Goal: Task Accomplishment & Management: Manage account settings

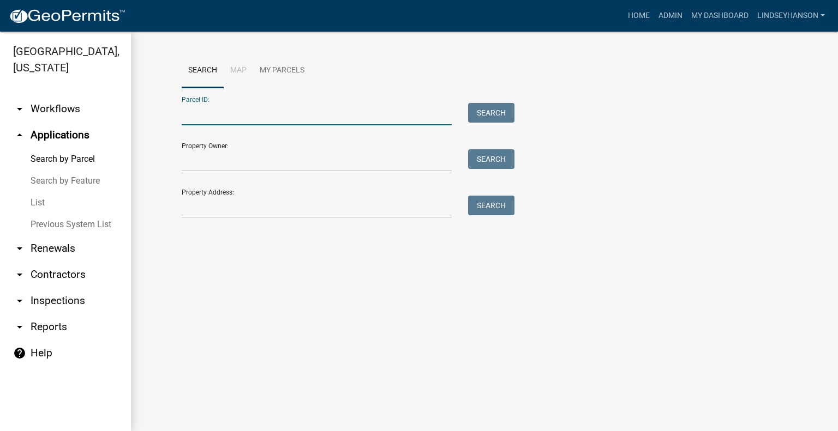
click at [258, 105] on input "Parcel ID:" at bounding box center [317, 114] width 270 height 22
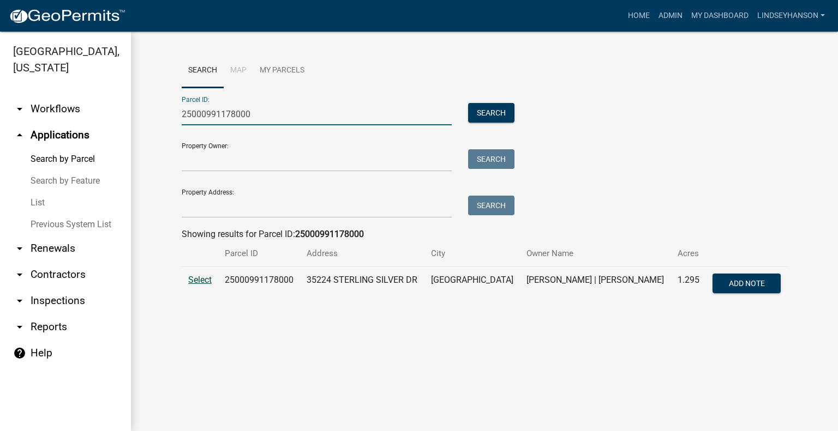
type input "25000991178000"
click at [192, 279] on span "Select" at bounding box center [199, 280] width 23 height 10
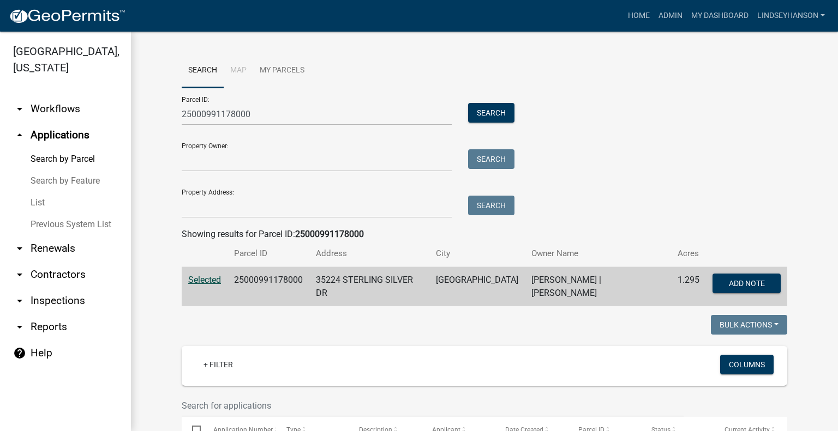
click at [268, 280] on td "25000991178000" at bounding box center [268, 287] width 82 height 40
copy td "25000991178000"
click at [48, 112] on link "arrow_drop_down Workflows" at bounding box center [65, 109] width 131 height 26
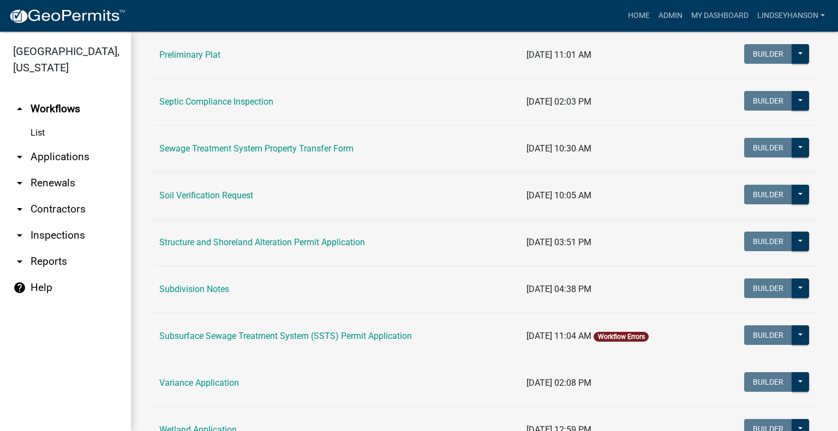
scroll to position [550, 0]
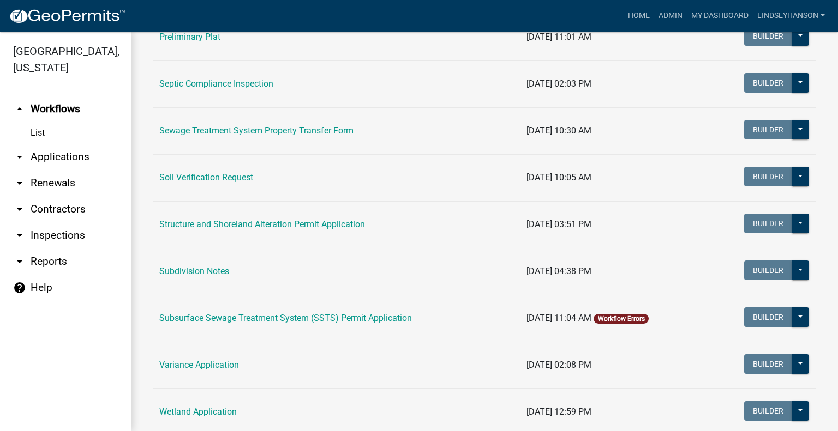
click at [59, 149] on link "arrow_drop_down Applications" at bounding box center [65, 157] width 131 height 26
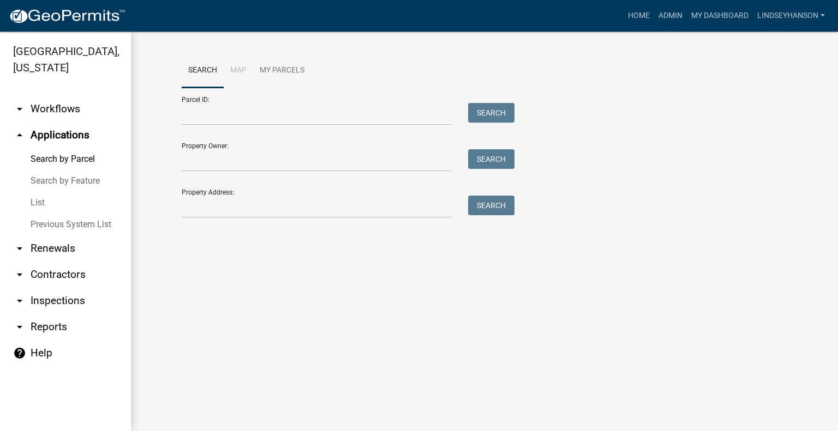
click at [268, 218] on div "Search Map My Parcels Parcel ID: Search Property Owner: Search Property Address…" at bounding box center [484, 140] width 622 height 175
click at [268, 212] on input "Property Address:" at bounding box center [317, 207] width 270 height 22
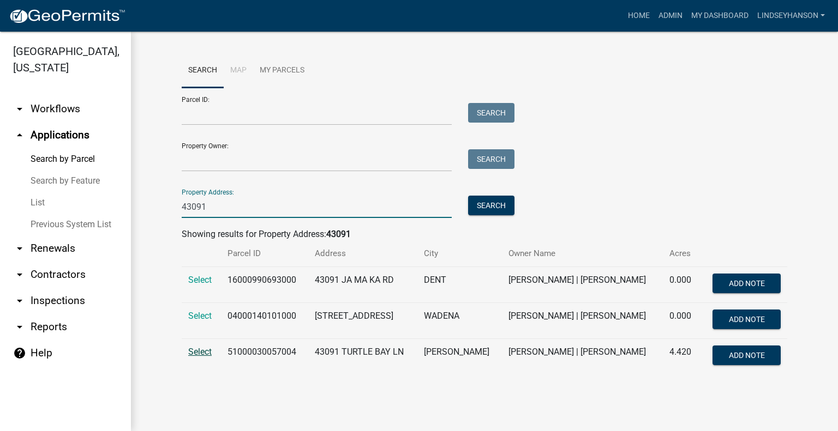
type input "43091"
click at [201, 353] on span "Select" at bounding box center [199, 352] width 23 height 10
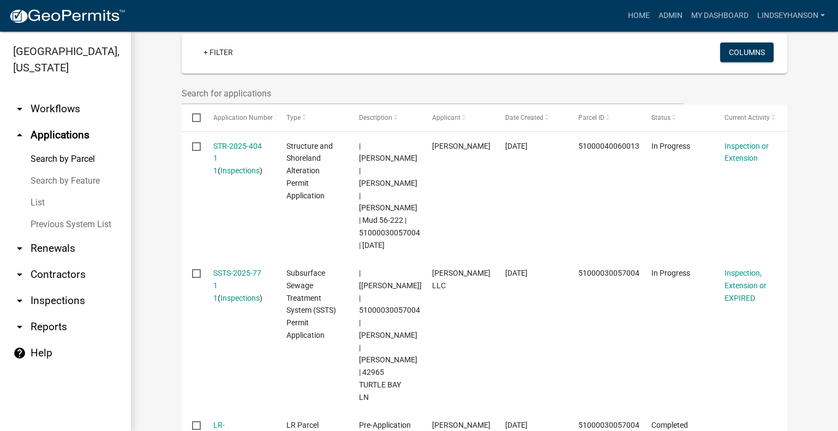
scroll to position [299, 0]
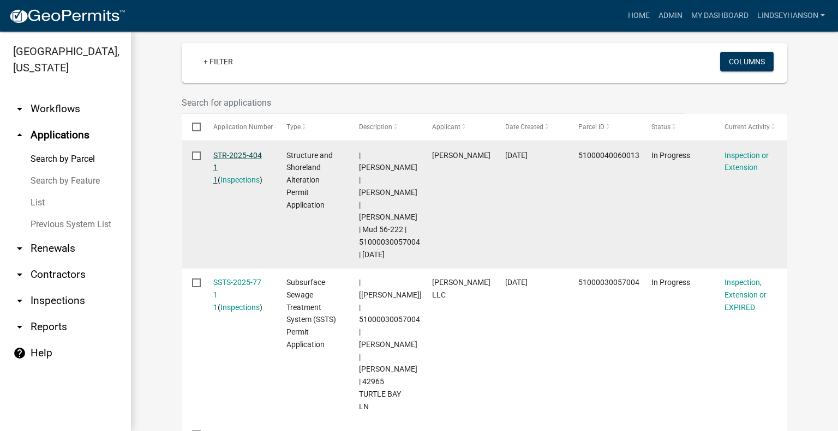
click at [244, 153] on link "STR-2025-404 1 1" at bounding box center [237, 168] width 49 height 34
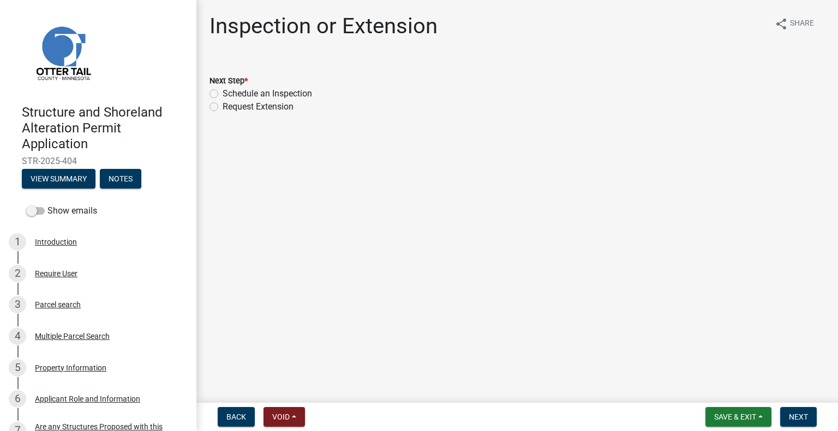
click at [287, 94] on label "Schedule an Inspection" at bounding box center [267, 93] width 89 height 13
click at [230, 94] on input "Schedule an Inspection" at bounding box center [226, 90] width 7 height 7
radio input "true"
click at [800, 413] on span "Next" at bounding box center [798, 417] width 19 height 9
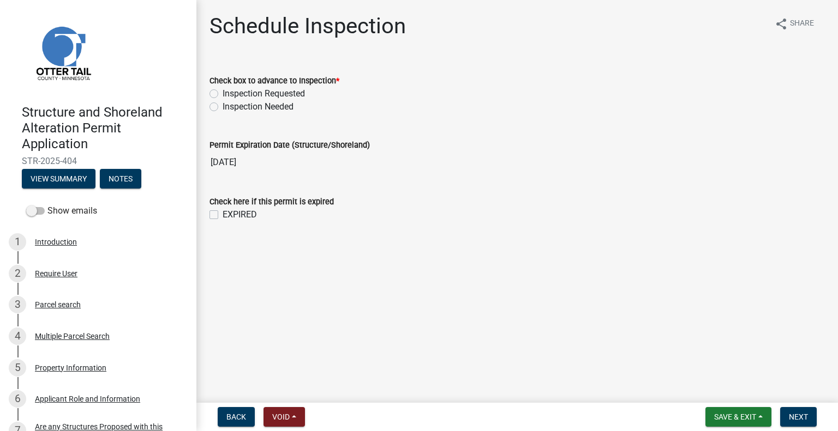
click at [298, 94] on label "Inspection Requested" at bounding box center [264, 93] width 82 height 13
click at [230, 94] on input "Inspection Requested" at bounding box center [226, 90] width 7 height 7
radio input "true"
click at [801, 417] on span "Next" at bounding box center [798, 417] width 19 height 9
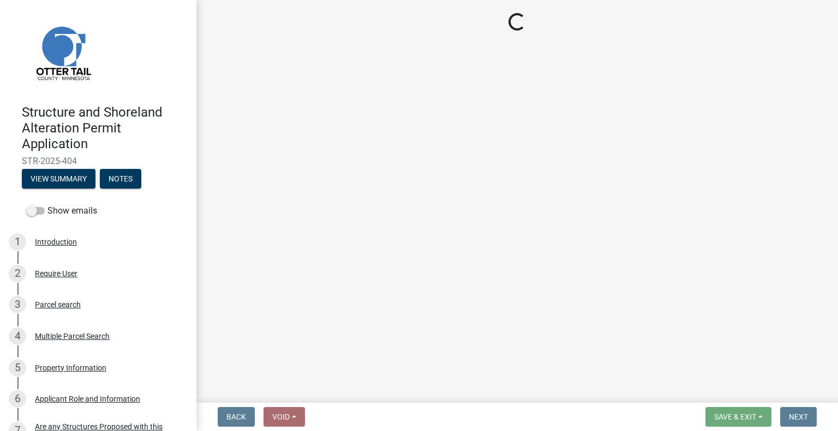
select select "710d5f49-2663-4e73-9718-d0c4e189f5ed"
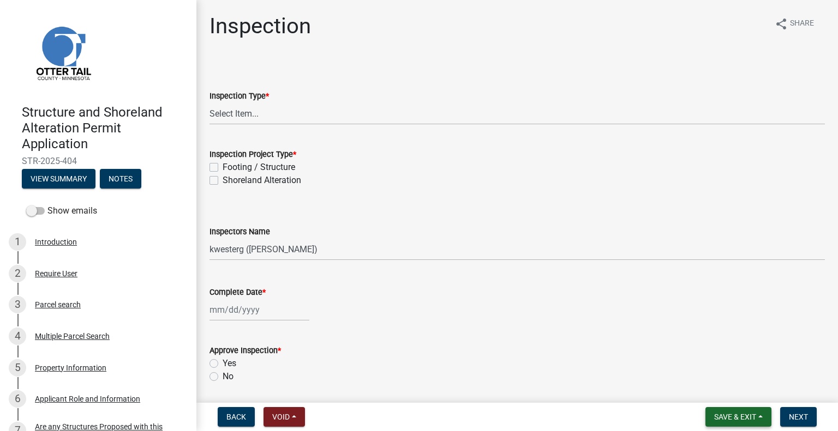
click at [748, 419] on span "Save & Exit" at bounding box center [735, 417] width 42 height 9
click at [746, 398] on button "Save & Exit" at bounding box center [727, 389] width 87 height 26
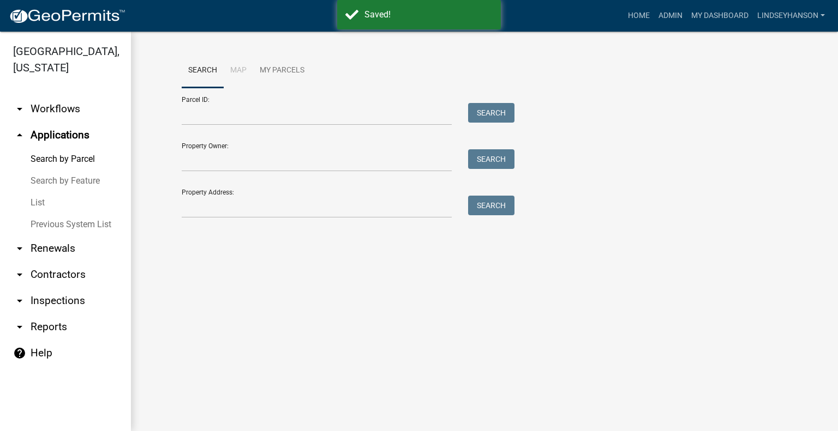
click at [81, 116] on link "arrow_drop_down Workflows" at bounding box center [65, 109] width 131 height 26
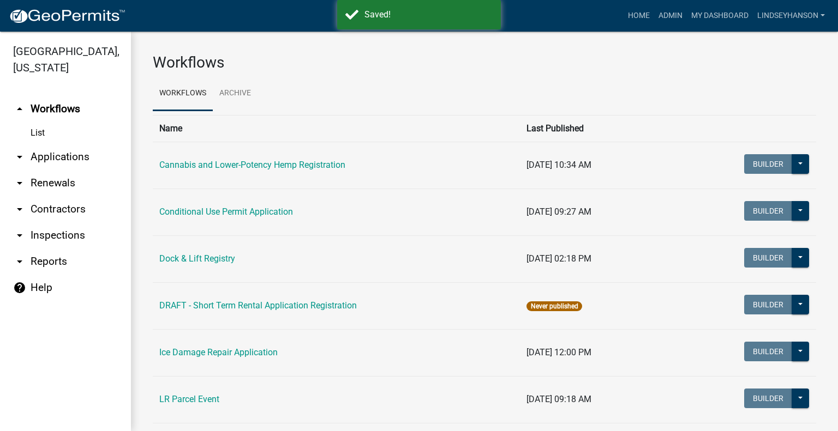
click at [87, 157] on link "arrow_drop_down Applications" at bounding box center [65, 157] width 131 height 26
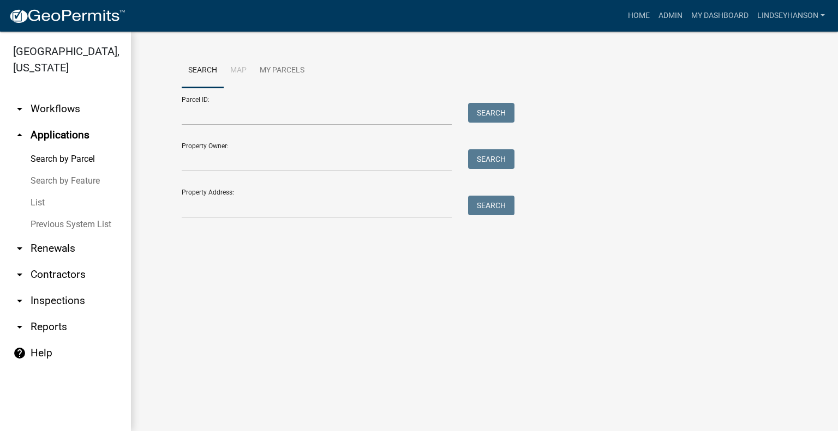
click at [70, 107] on link "arrow_drop_down Workflows" at bounding box center [65, 109] width 131 height 26
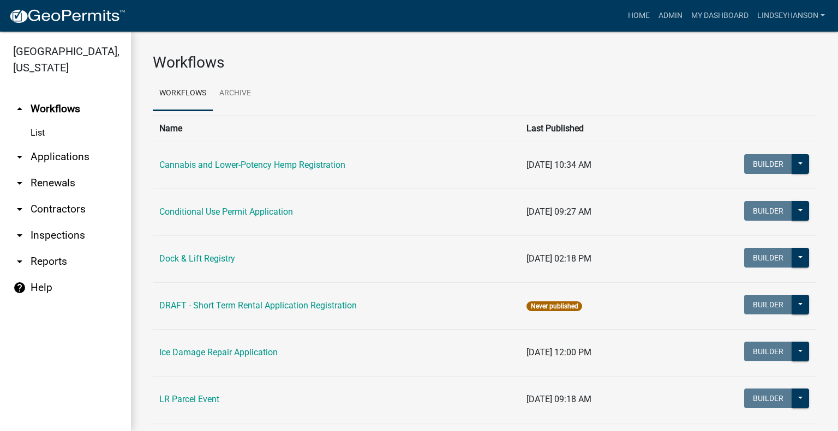
click at [74, 159] on link "arrow_drop_down Applications" at bounding box center [65, 157] width 131 height 26
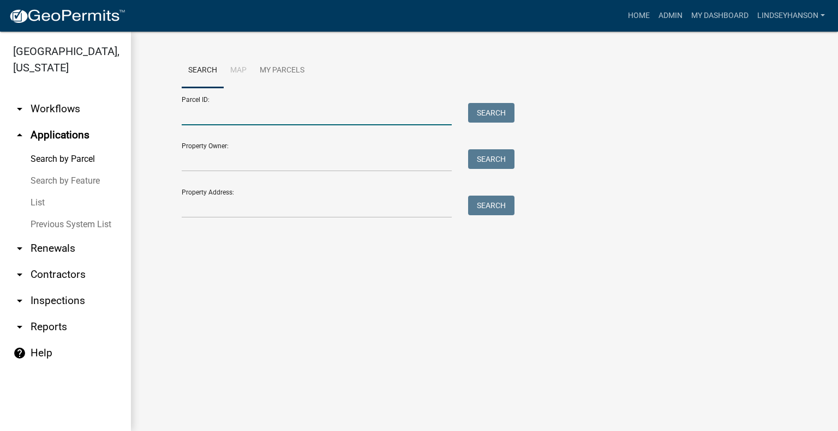
click at [241, 117] on input "Parcel ID:" at bounding box center [317, 114] width 270 height 22
paste input "34000020017001"
type input "34000020017001"
click at [497, 118] on button "Search" at bounding box center [491, 113] width 46 height 20
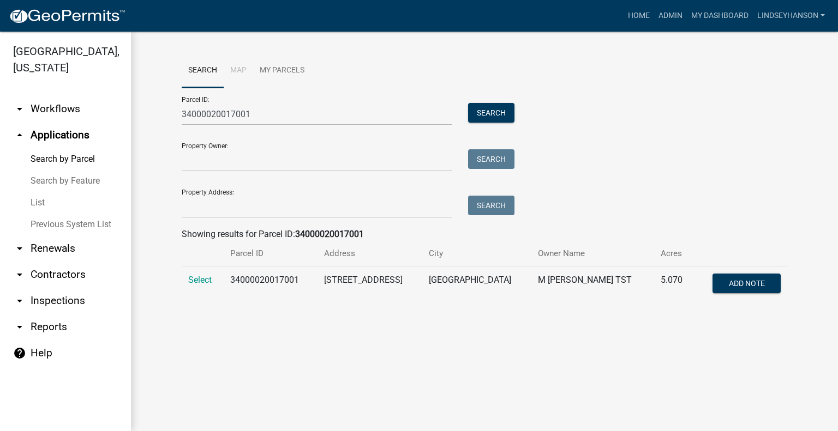
drag, startPoint x: 203, startPoint y: 279, endPoint x: 289, endPoint y: 276, distance: 85.7
click at [203, 279] on span "Select" at bounding box center [199, 280] width 23 height 10
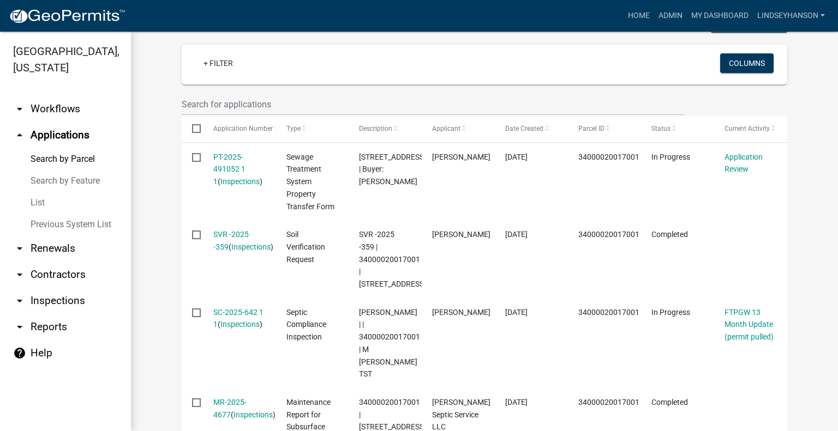
scroll to position [303, 0]
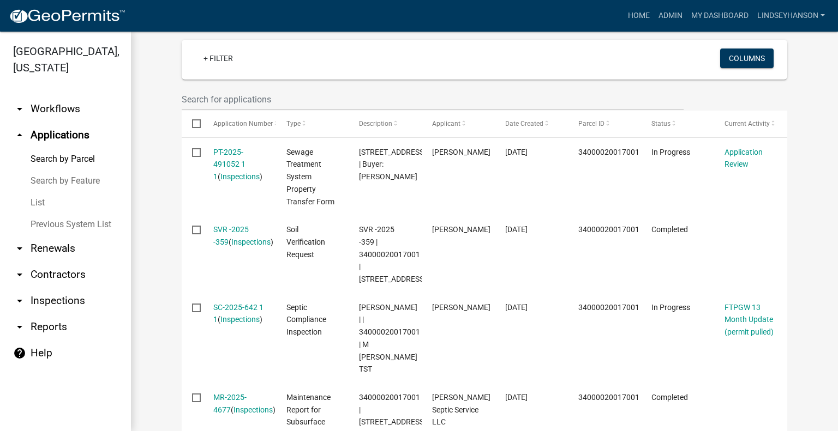
click at [80, 115] on link "arrow_drop_down Workflows" at bounding box center [65, 109] width 131 height 26
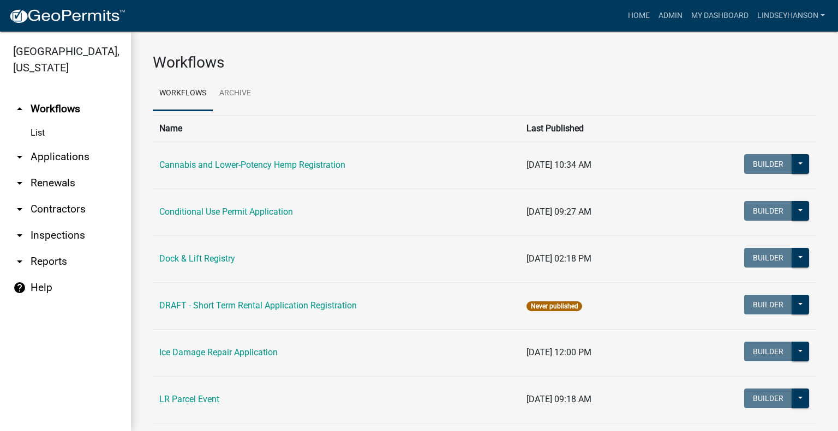
click at [68, 156] on link "arrow_drop_down Applications" at bounding box center [65, 157] width 131 height 26
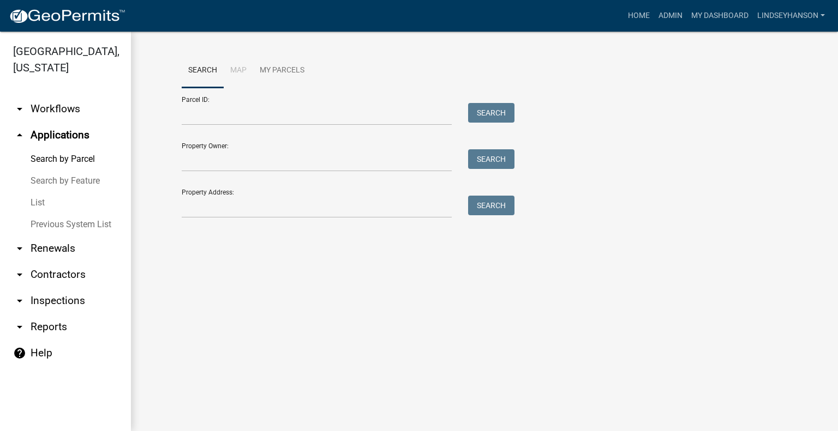
drag, startPoint x: 77, startPoint y: 96, endPoint x: 82, endPoint y: 104, distance: 9.3
click at [77, 96] on link "arrow_drop_down Workflows" at bounding box center [65, 109] width 131 height 26
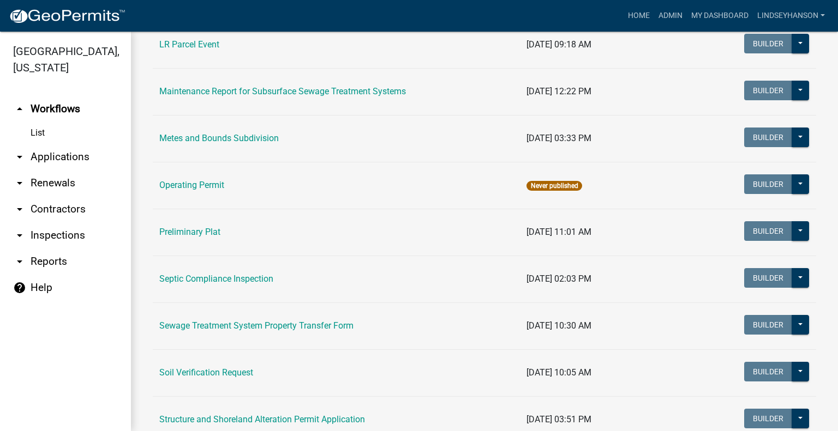
scroll to position [364, 0]
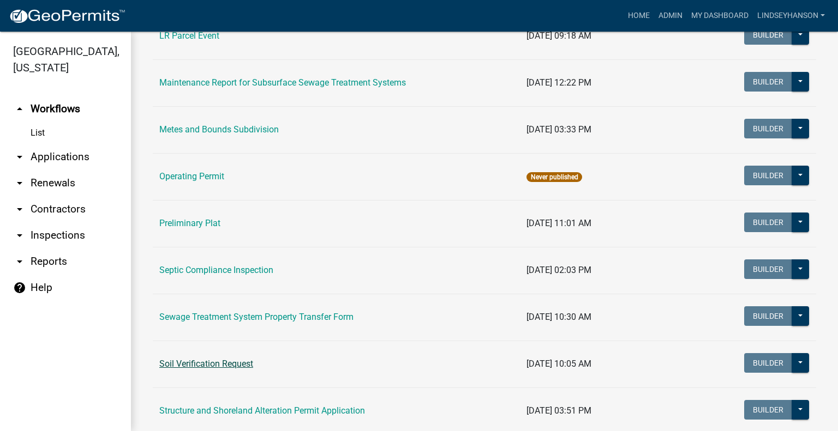
click at [238, 363] on link "Soil Verification Request" at bounding box center [206, 364] width 94 height 10
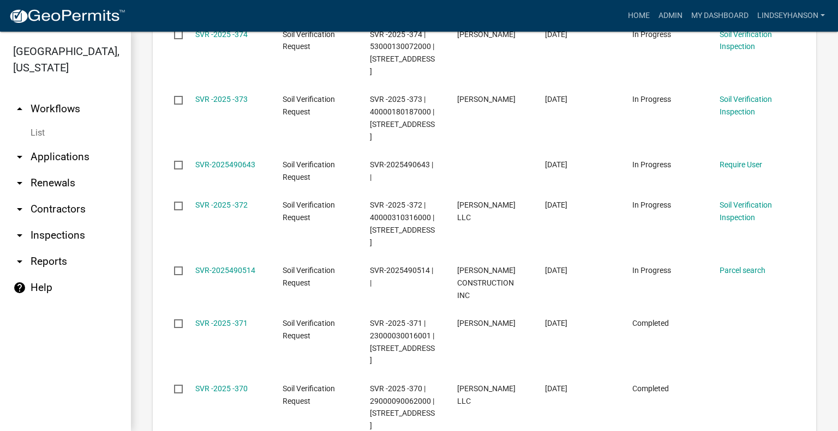
scroll to position [938, 0]
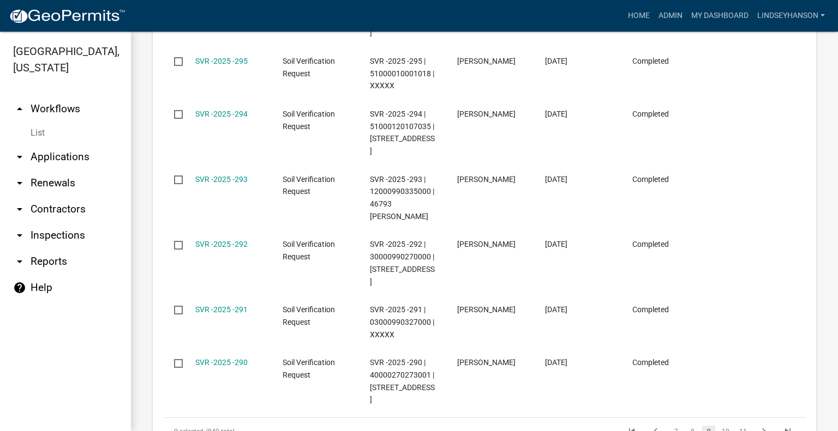
scroll to position [1010, 0]
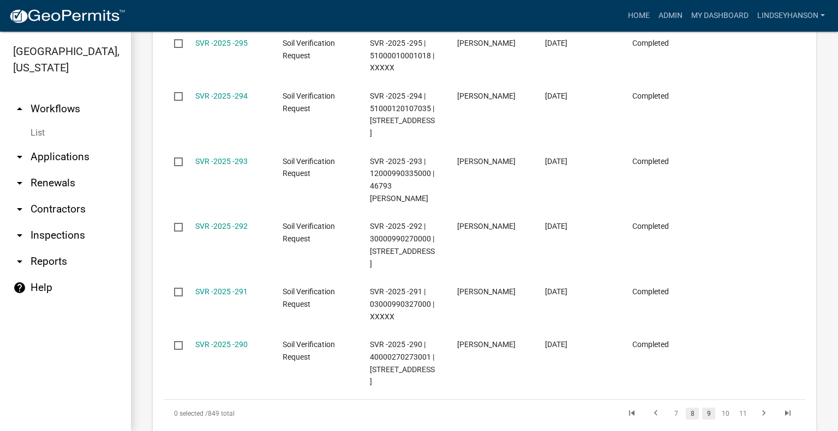
click at [687, 408] on link "8" at bounding box center [692, 414] width 13 height 12
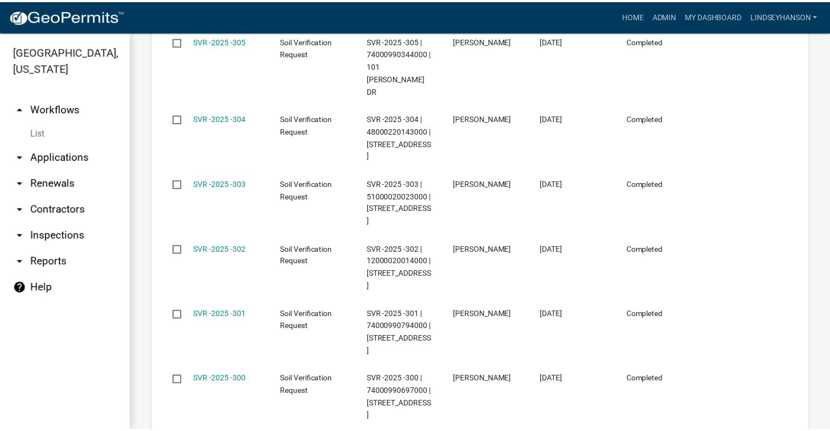
scroll to position [1014, 0]
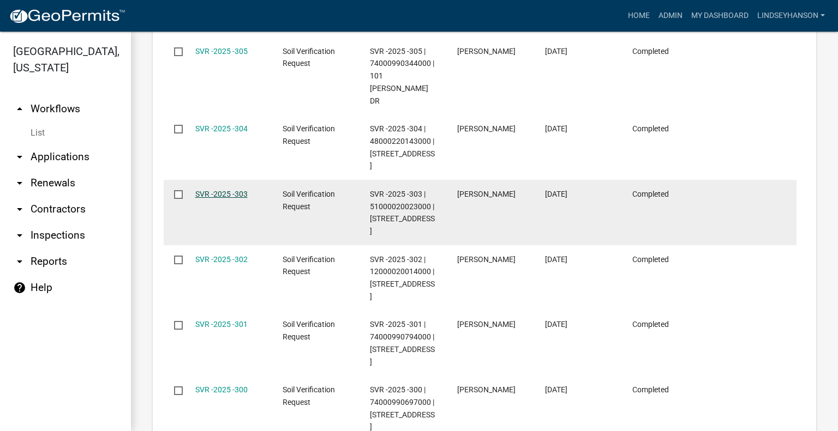
click at [236, 190] on link "SVR -2025 -303" at bounding box center [221, 194] width 52 height 9
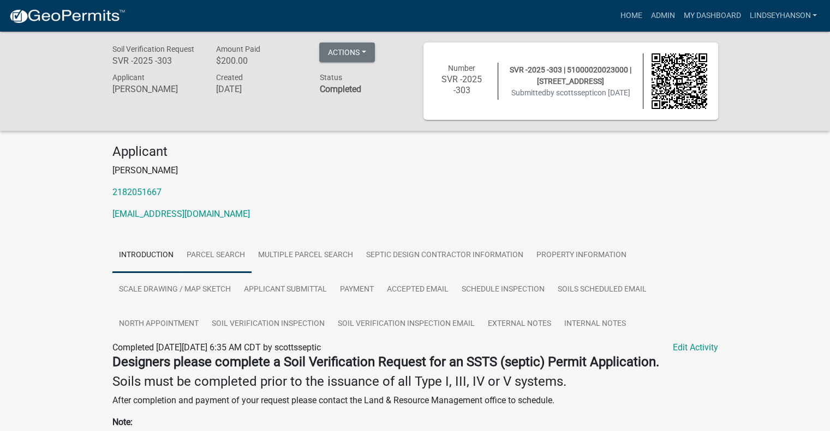
click at [225, 260] on link "Parcel search" at bounding box center [215, 255] width 71 height 35
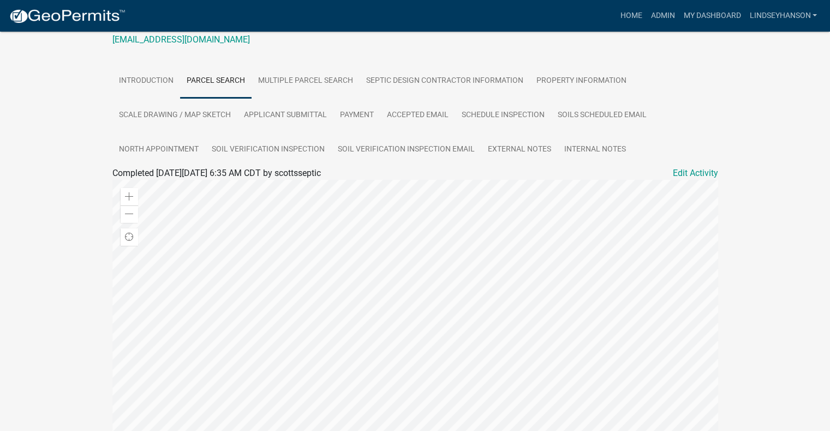
scroll to position [303, 0]
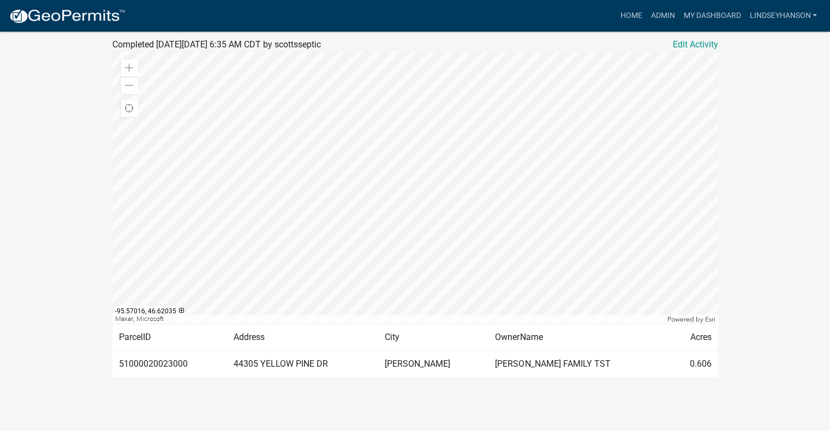
click at [155, 366] on td "51000020023000" at bounding box center [169, 364] width 115 height 27
copy td "51000020023000"
click at [307, 366] on td "44305 YELLOW PINE DR" at bounding box center [302, 364] width 151 height 27
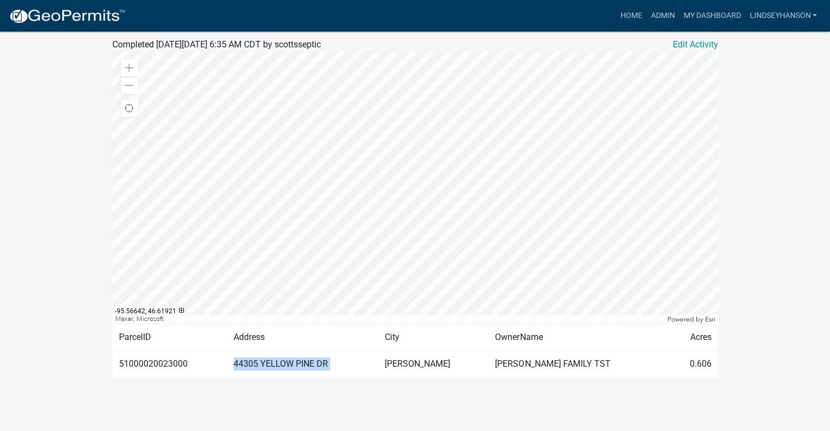
click at [307, 366] on td "44305 YELLOW PINE DR" at bounding box center [302, 364] width 151 height 27
copy td "44305 YELLOW PINE DR"
click at [458, 363] on td "PERHAM" at bounding box center [433, 364] width 110 height 27
copy td "PERHAM"
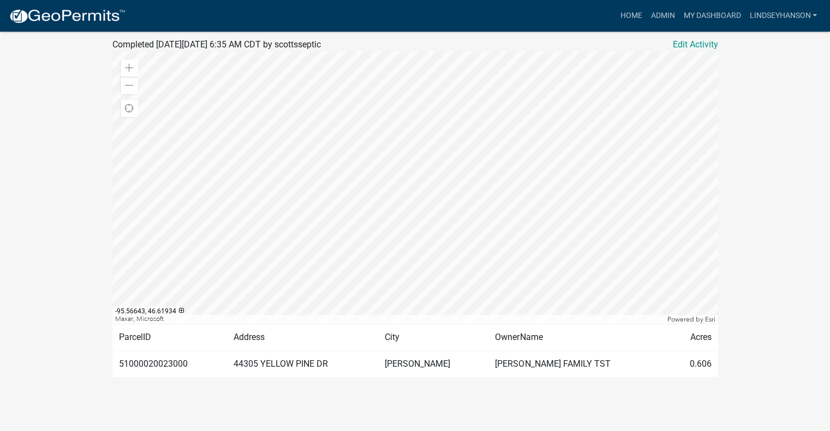
click at [560, 366] on td "MANN FAMILY TST" at bounding box center [578, 364] width 180 height 27
copy td "MANN FAMILY TST"
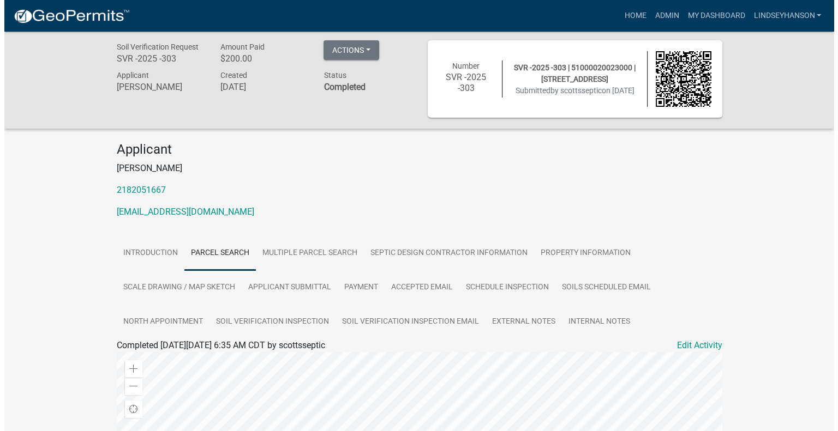
scroll to position [0, 0]
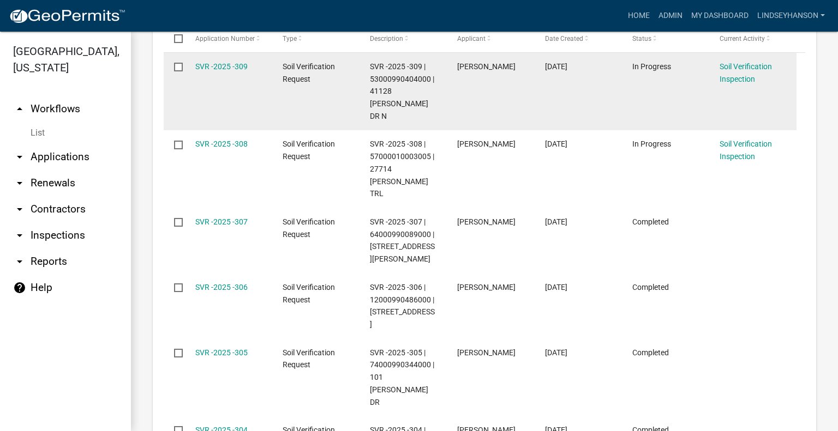
scroll to position [654, 0]
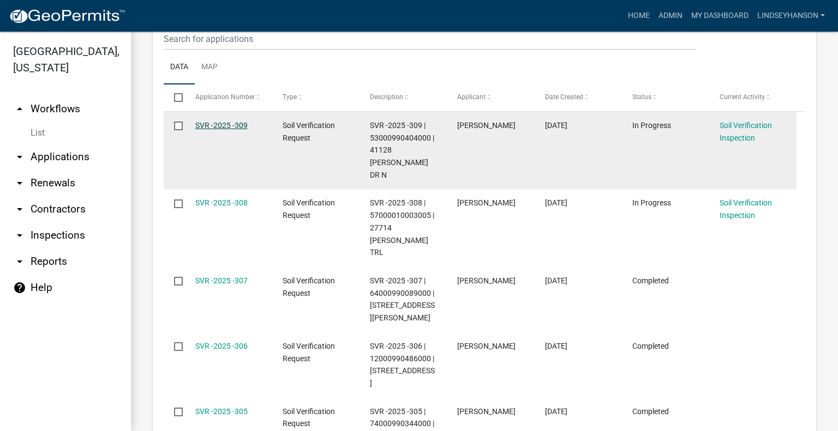
click at [235, 128] on link "SVR -2025 -309" at bounding box center [221, 125] width 52 height 9
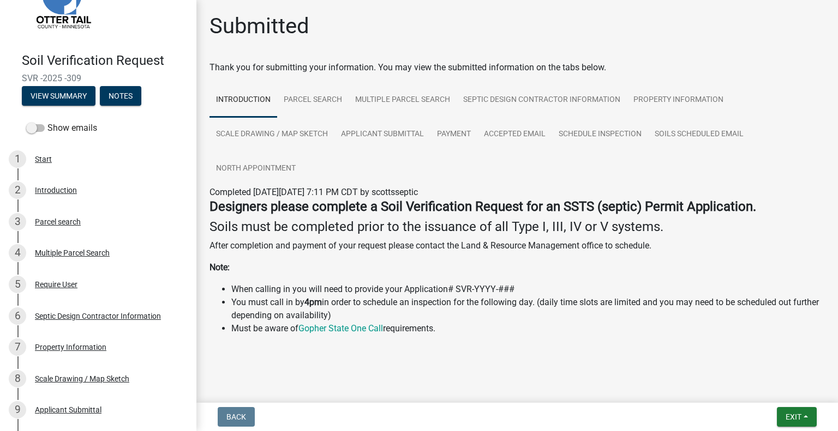
scroll to position [273, 0]
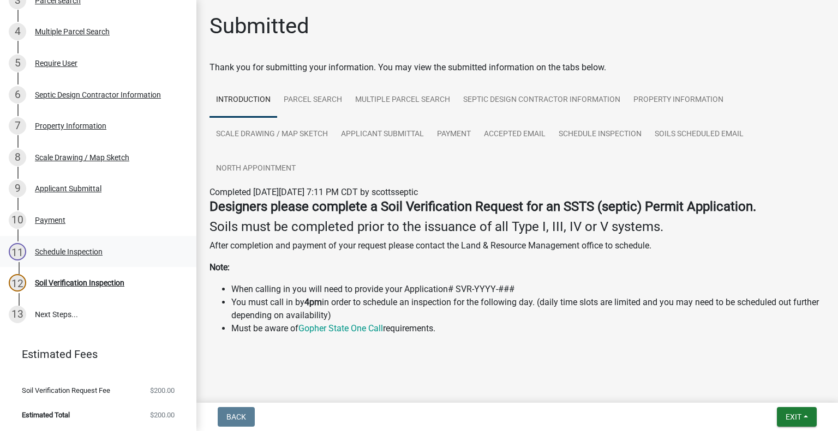
click at [79, 253] on div "Schedule Inspection" at bounding box center [69, 252] width 68 height 8
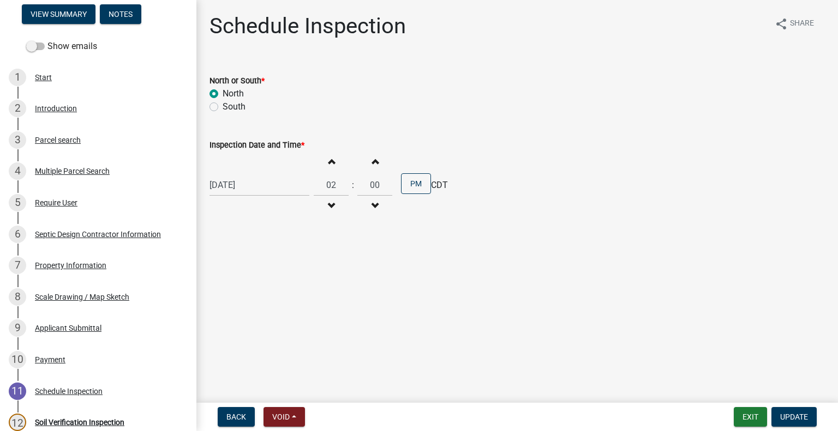
scroll to position [133, 0]
drag, startPoint x: 96, startPoint y: 154, endPoint x: 91, endPoint y: 146, distance: 9.1
click at [95, 153] on link "3 Parcel search" at bounding box center [98, 141] width 196 height 32
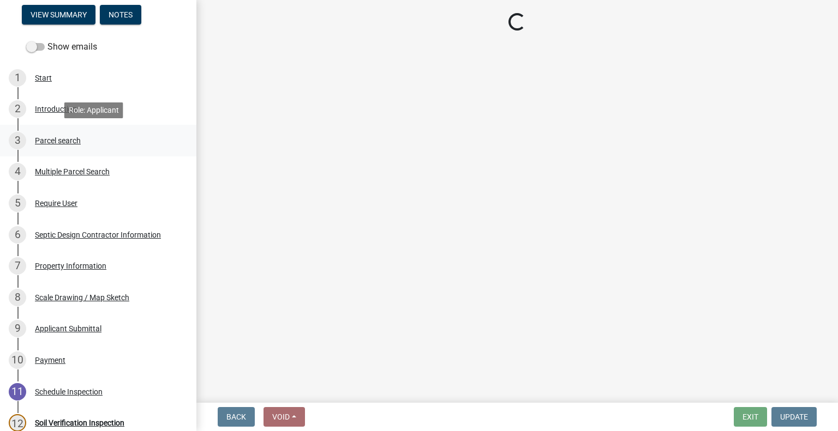
click at [88, 143] on div "3 Parcel search" at bounding box center [94, 140] width 170 height 17
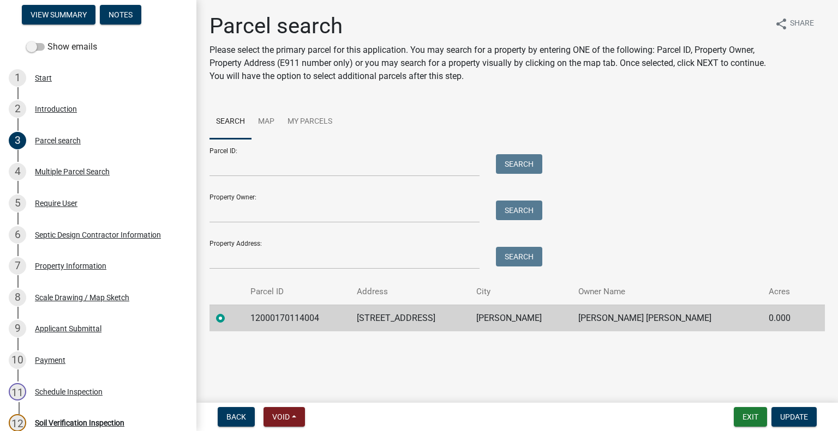
click at [666, 278] on wm-search-parcel-data-activity-input "Search Map My Parcels Parcel ID: Search Property Owner: Search Property Address…" at bounding box center [516, 218] width 615 height 227
drag, startPoint x: 699, startPoint y: 232, endPoint x: 646, endPoint y: 215, distance: 55.4
click at [699, 231] on div "Parcel ID: Search Property Owner: Search Property Address: Search" at bounding box center [516, 204] width 615 height 130
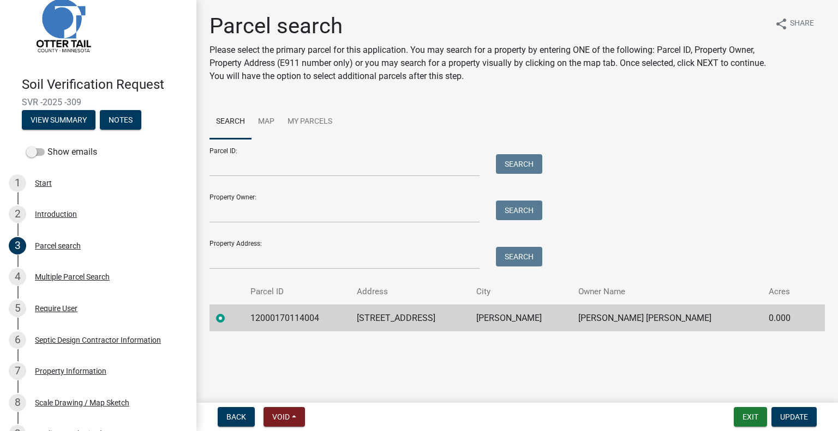
scroll to position [55, 0]
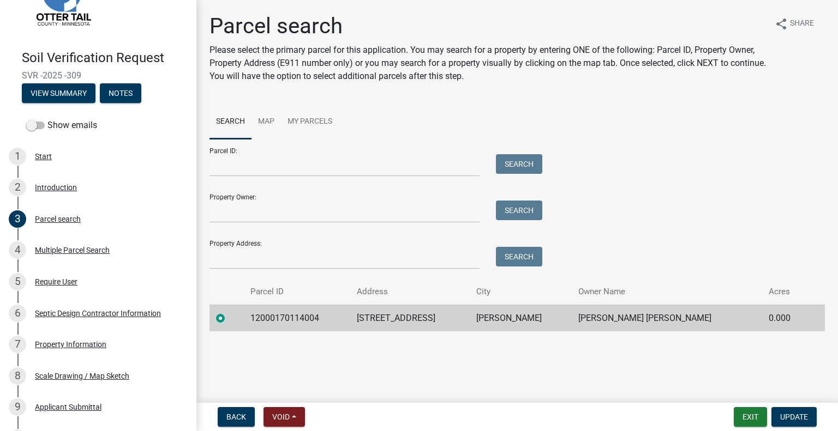
click at [289, 320] on td "12000170114004" at bounding box center [297, 318] width 106 height 27
copy td "12000170114004"
click at [410, 321] on td "47177 CO HWY 146" at bounding box center [409, 318] width 119 height 27
click at [410, 320] on td "47177 CO HWY 146" at bounding box center [409, 318] width 119 height 27
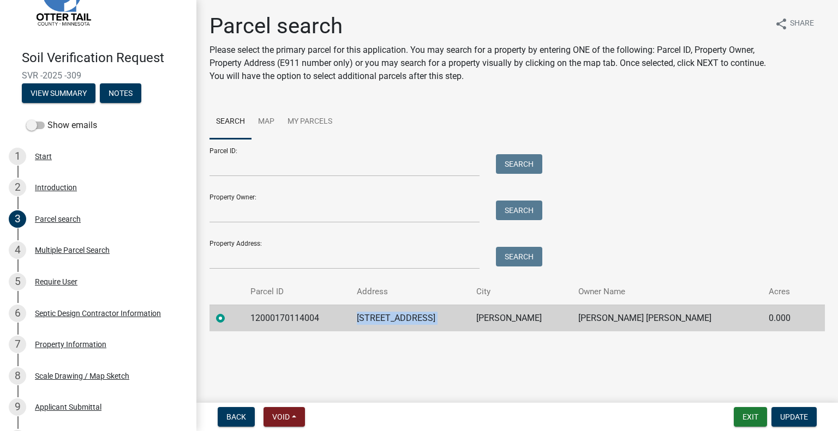
click at [410, 320] on td "47177 CO HWY 146" at bounding box center [409, 318] width 119 height 27
copy td "47177 CO HWY 146"
click at [513, 320] on td "PERHAM" at bounding box center [521, 318] width 103 height 27
copy td "PERHAM"
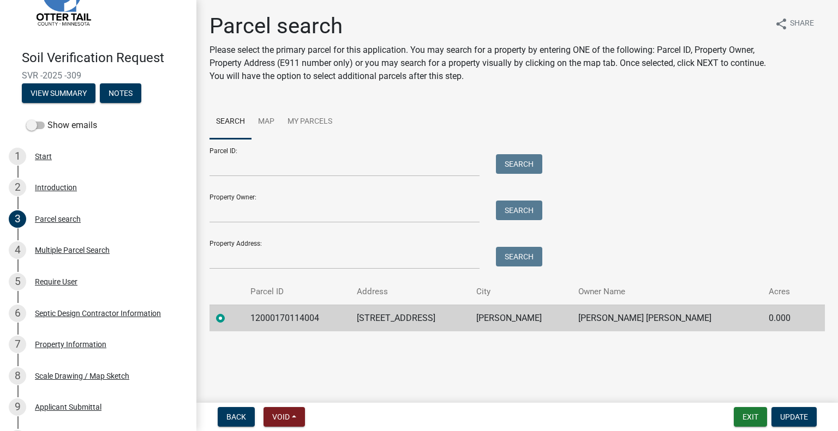
click at [603, 316] on td "TAMMY LYNN LENIUS GLOVER" at bounding box center [667, 318] width 190 height 27
copy td "TAMMY LYNN LENIUS GLOVER"
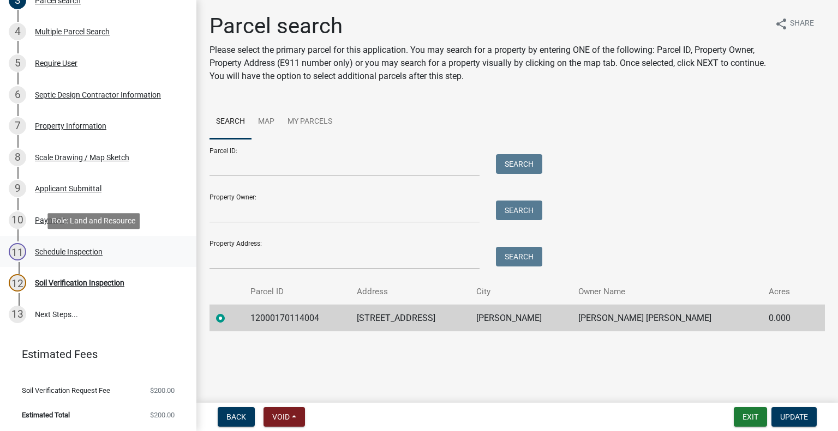
click at [97, 248] on div "Schedule Inspection" at bounding box center [69, 252] width 68 height 8
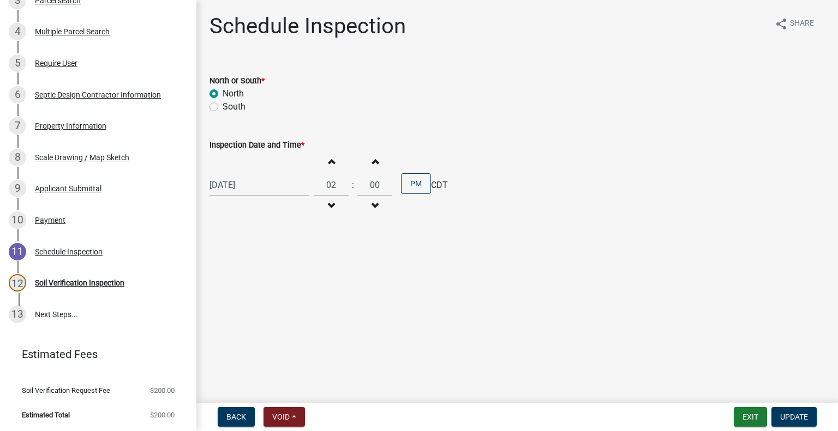
click at [253, 187] on div "09/10/2025" at bounding box center [259, 185] width 100 height 22
select select "9"
select select "2025"
click at [328, 208] on span "Next month" at bounding box center [325, 208] width 8 height 8
select select "10"
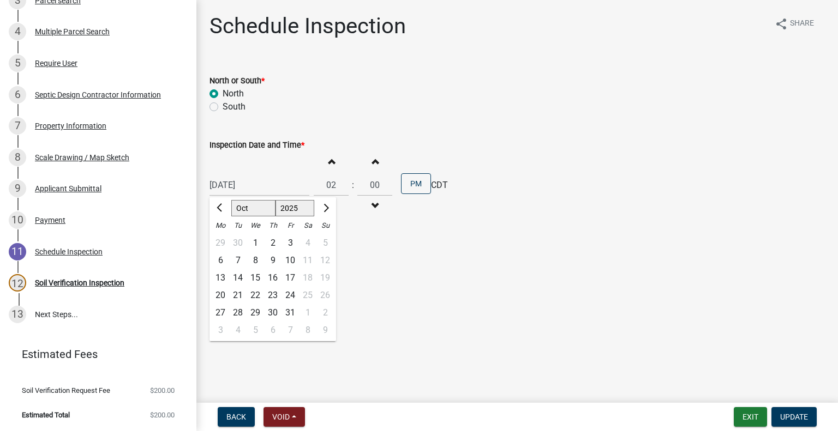
click at [290, 277] on div "17" at bounding box center [289, 277] width 17 height 17
type input "10/17/2025"
click at [328, 207] on span "button" at bounding box center [330, 206] width 5 height 9
click at [328, 208] on span "button" at bounding box center [330, 206] width 5 height 9
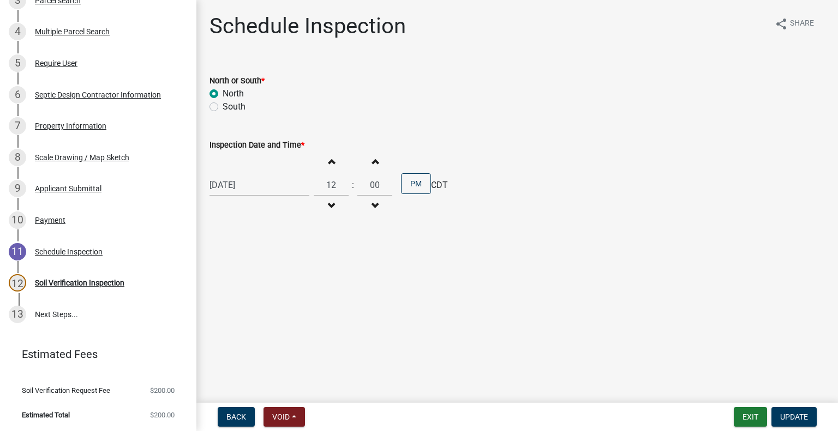
type input "11"
click at [804, 414] on span "Update" at bounding box center [794, 417] width 28 height 9
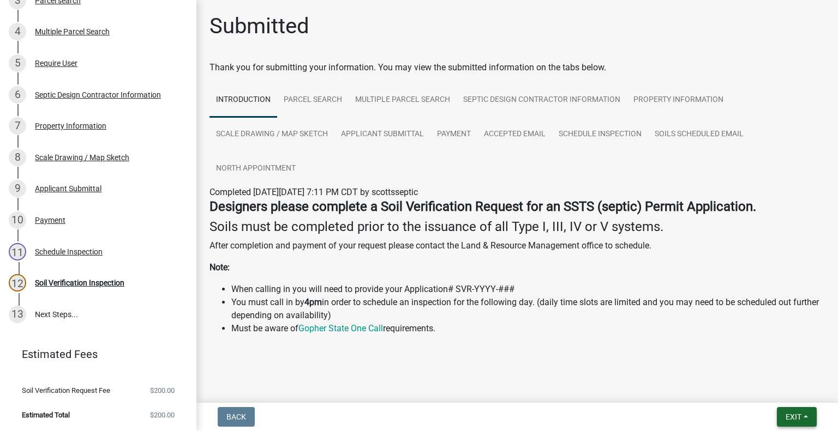
click at [786, 419] on span "Exit" at bounding box center [793, 417] width 16 height 9
click at [773, 395] on button "Save & Exit" at bounding box center [773, 389] width 87 height 26
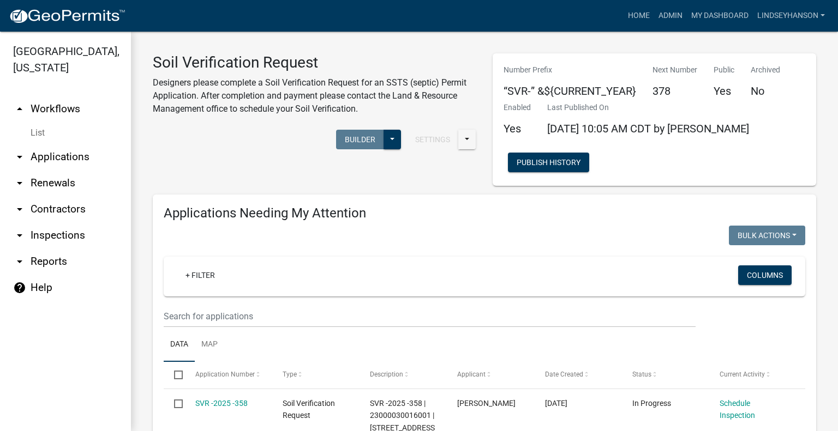
click at [62, 104] on link "arrow_drop_up Workflows" at bounding box center [65, 109] width 131 height 26
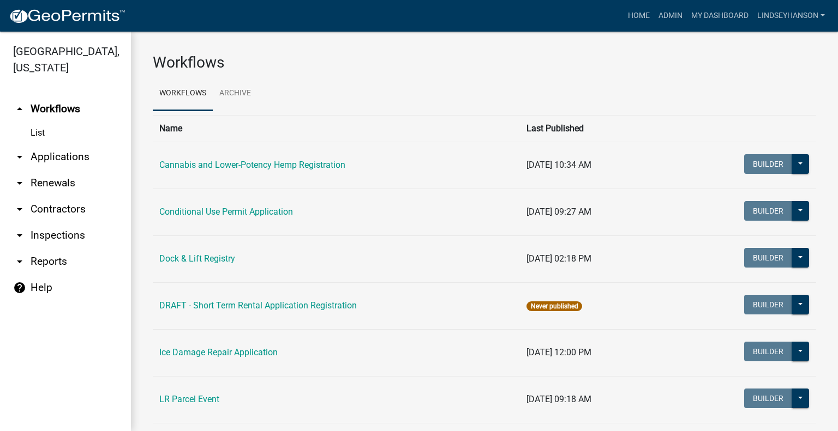
click at [67, 166] on link "arrow_drop_down Applications" at bounding box center [65, 157] width 131 height 26
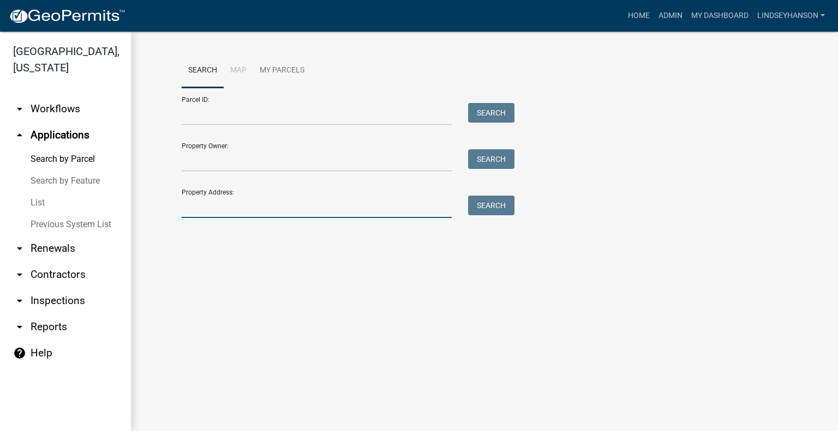
click at [253, 198] on input "Property Address:" at bounding box center [317, 207] width 270 height 22
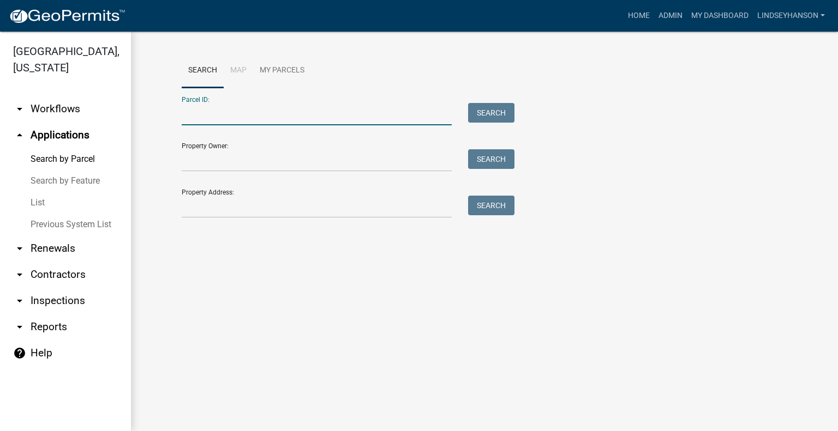
click at [233, 124] on input "Parcel ID:" at bounding box center [317, 114] width 270 height 22
paste input "17000310371005"
type input "17000310371005"
click at [492, 115] on button "Search" at bounding box center [491, 113] width 46 height 20
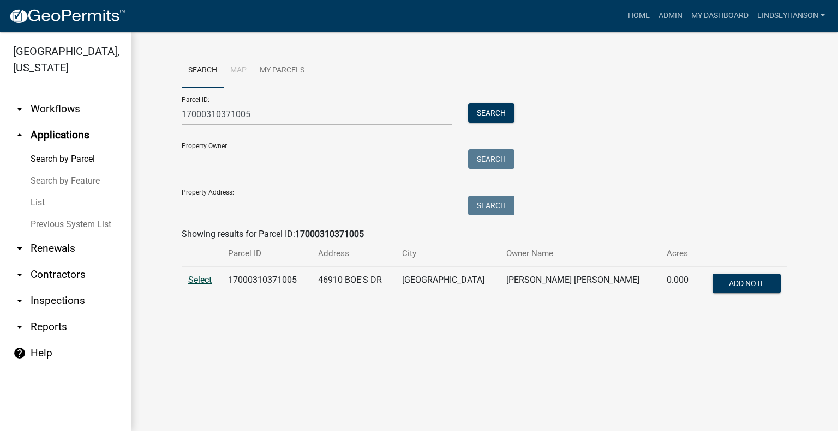
click at [205, 283] on span "Select" at bounding box center [199, 280] width 23 height 10
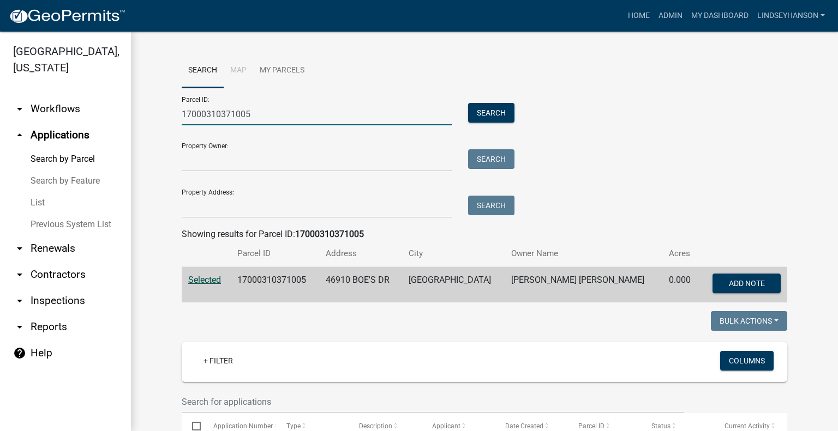
click at [254, 105] on input "17000310371005" at bounding box center [317, 114] width 270 height 22
click at [253, 103] on input "17000310371005" at bounding box center [317, 114] width 270 height 22
drag, startPoint x: 257, startPoint y: 127, endPoint x: 242, endPoint y: 105, distance: 26.6
click at [242, 105] on input "Parcel ID:" at bounding box center [317, 114] width 270 height 22
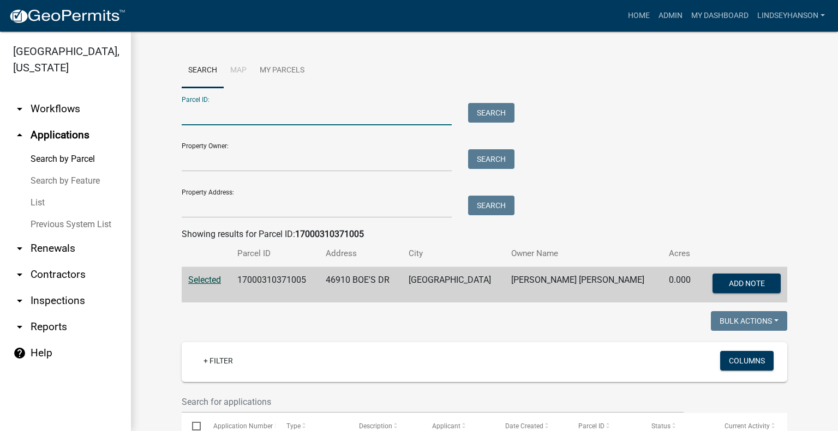
paste input "17000991660000"
type input "17000991660000"
click at [476, 110] on button "Search" at bounding box center [491, 113] width 46 height 20
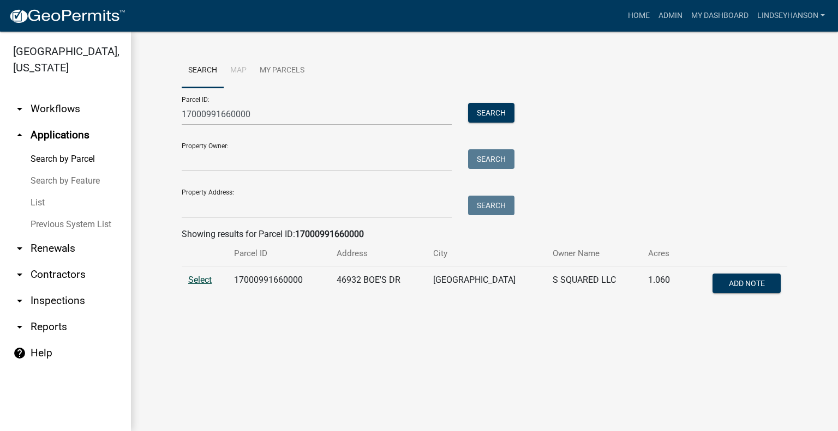
click at [208, 279] on span "Select" at bounding box center [199, 280] width 23 height 10
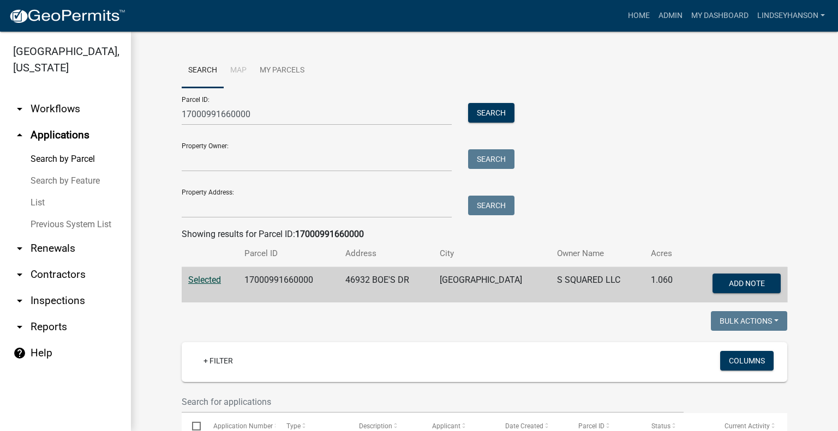
click at [89, 113] on link "arrow_drop_down Workflows" at bounding box center [65, 109] width 131 height 26
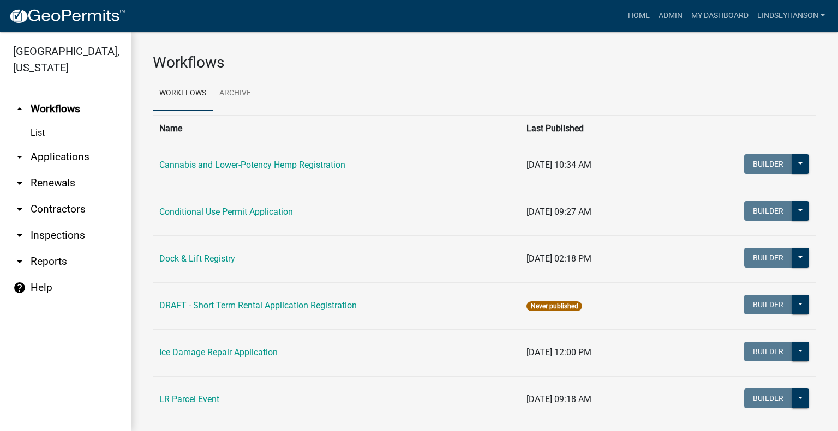
click at [80, 152] on link "arrow_drop_down Applications" at bounding box center [65, 157] width 131 height 26
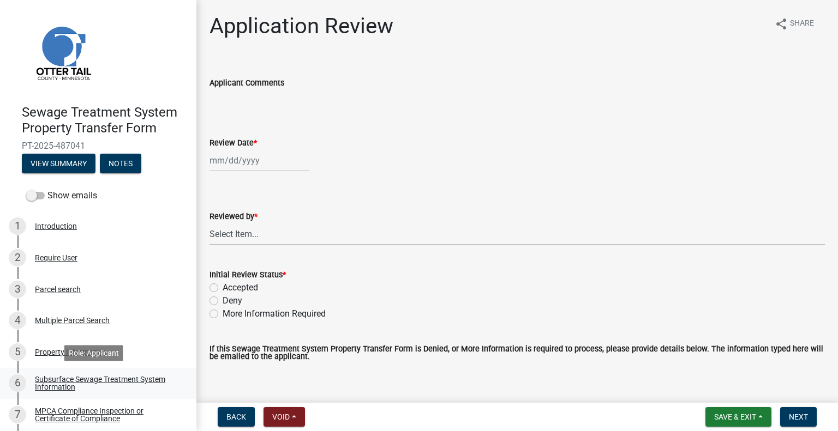
click at [146, 387] on div "Subsurface Sewage Treatment System Information" at bounding box center [107, 383] width 144 height 15
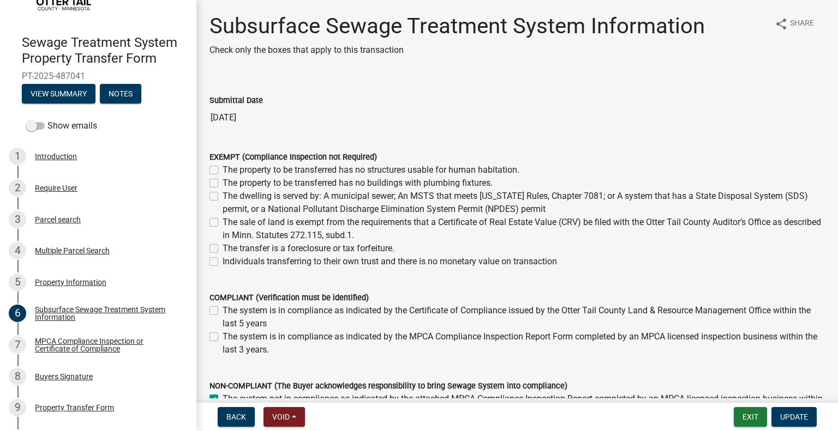
scroll to position [81, 0]
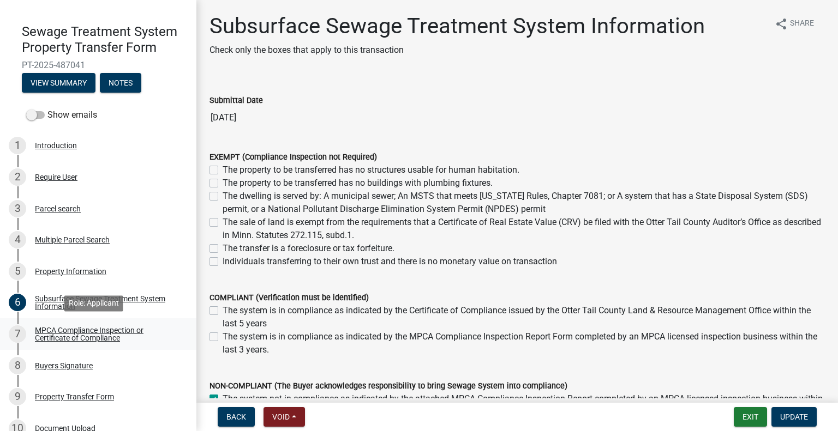
click at [122, 335] on div "MPCA Compliance Inspection or Certificate of Compliance" at bounding box center [107, 334] width 144 height 15
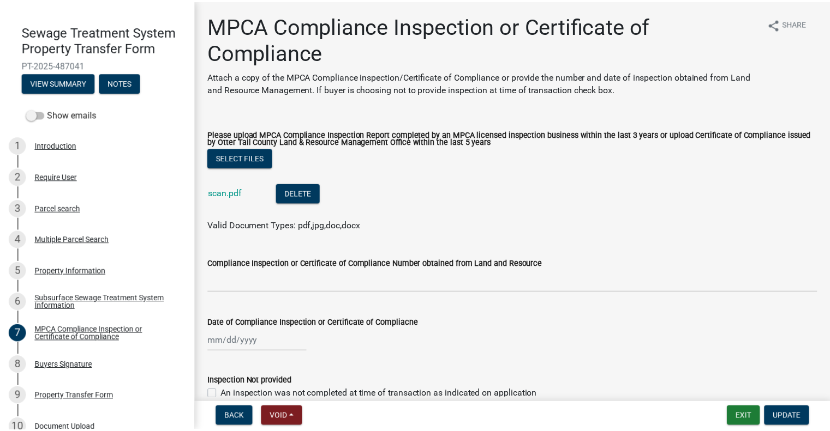
scroll to position [128, 0]
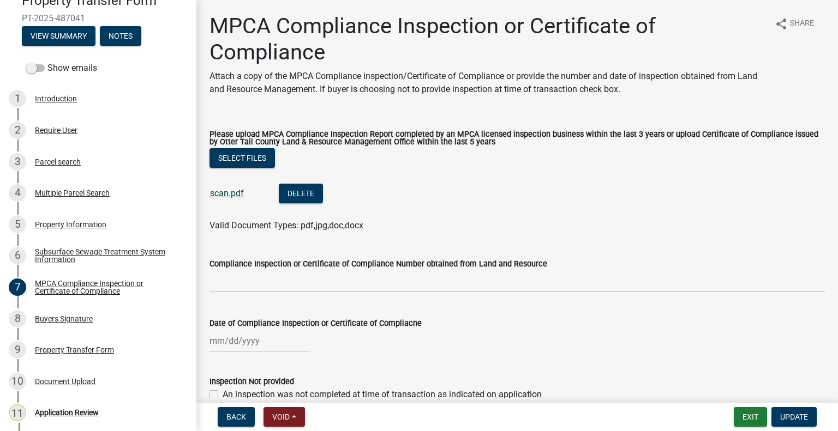
click at [229, 194] on link "scan.pdf" at bounding box center [227, 193] width 34 height 10
click at [95, 325] on div "8 Buyers Signature" at bounding box center [94, 318] width 170 height 17
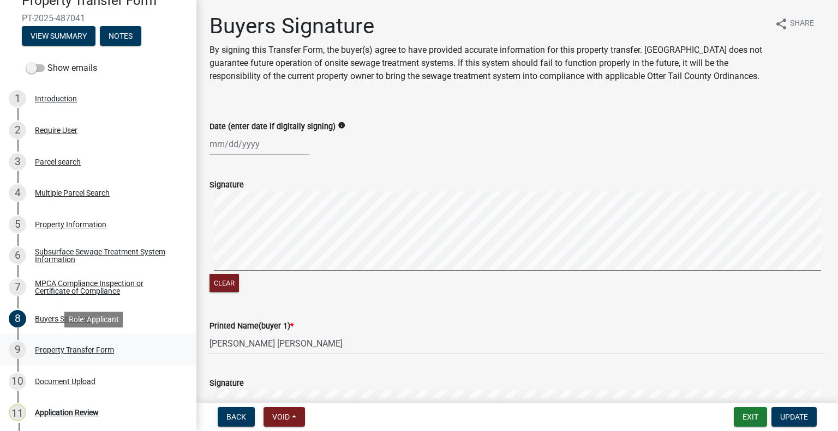
click at [106, 347] on div "Property Transfer Form" at bounding box center [74, 350] width 79 height 8
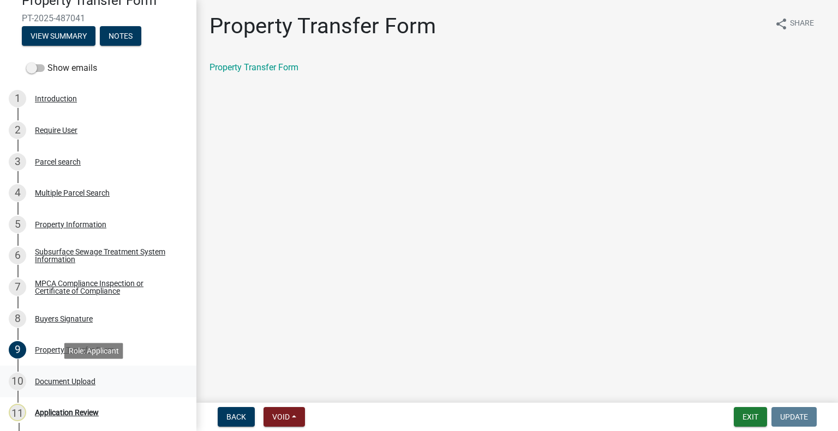
click at [100, 376] on div "10 Document Upload" at bounding box center [94, 381] width 170 height 17
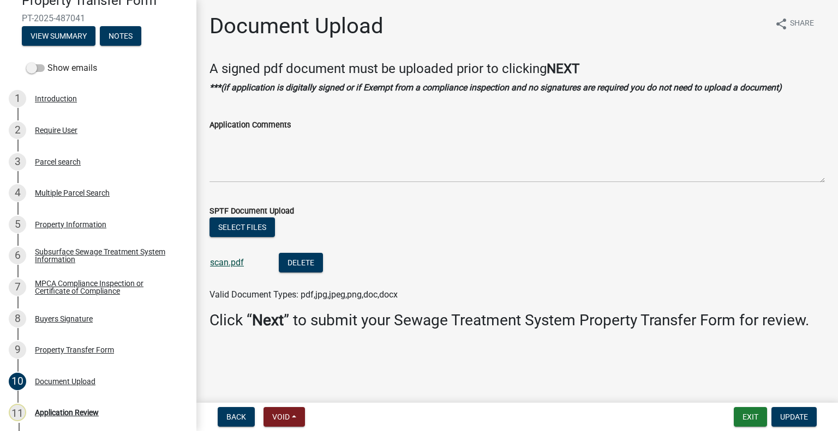
drag, startPoint x: 233, startPoint y: 277, endPoint x: 227, endPoint y: 265, distance: 13.4
click at [233, 277] on li "scan.pdf Delete" at bounding box center [516, 264] width 615 height 40
click at [227, 264] on link "scan.pdf" at bounding box center [227, 262] width 34 height 10
click at [89, 407] on div "11 Application Review" at bounding box center [94, 412] width 170 height 17
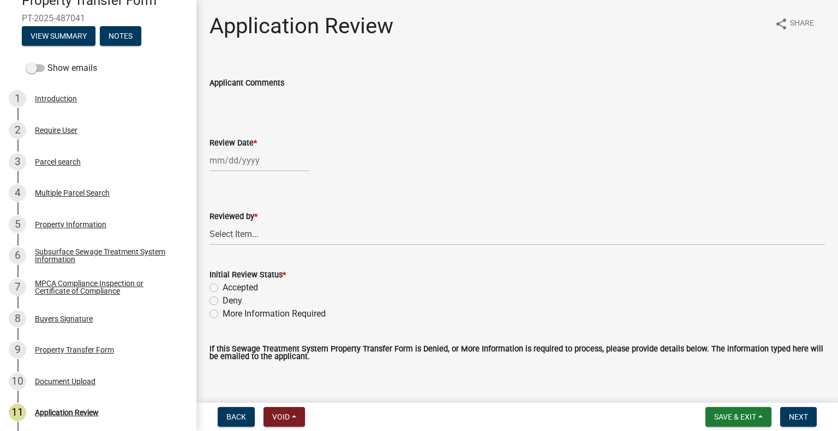
click at [257, 167] on div at bounding box center [259, 160] width 100 height 22
select select "10"
select select "2025"
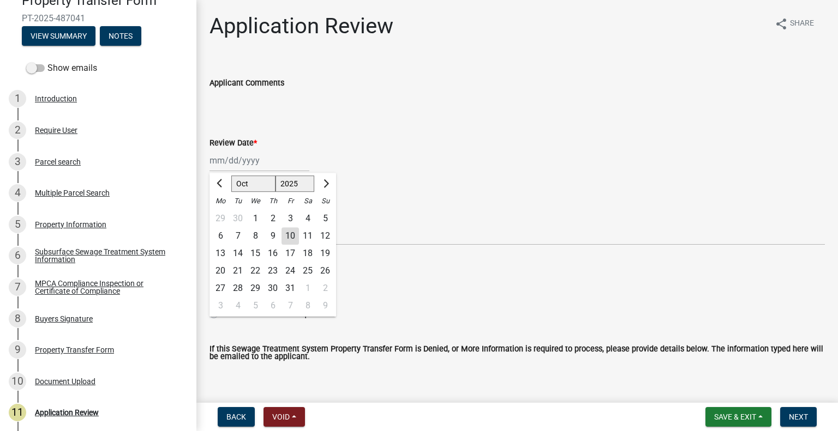
click at [288, 235] on div "10" at bounding box center [289, 235] width 17 height 17
type input "[DATE]"
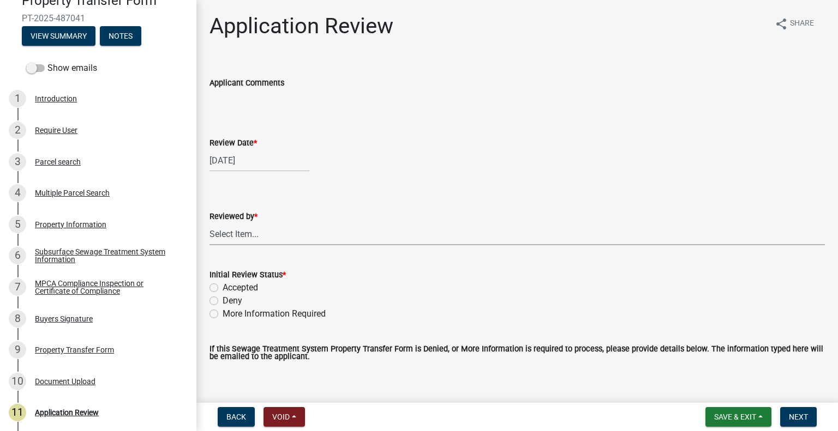
drag, startPoint x: 286, startPoint y: 234, endPoint x: 285, endPoint y: 224, distance: 9.9
click at [286, 234] on select "Select Item... [PERSON_NAME] [PERSON_NAME] [PERSON_NAME] [PERSON_NAME] [PERSON_…" at bounding box center [516, 234] width 615 height 22
click at [209, 223] on select "Select Item... [PERSON_NAME] [PERSON_NAME] [PERSON_NAME] [PERSON_NAME] [PERSON_…" at bounding box center [516, 234] width 615 height 22
select select "2217fab6-25d2-4df2-8e35-18ddd05e0fe8"
click at [251, 285] on label "Accepted" at bounding box center [240, 287] width 35 height 13
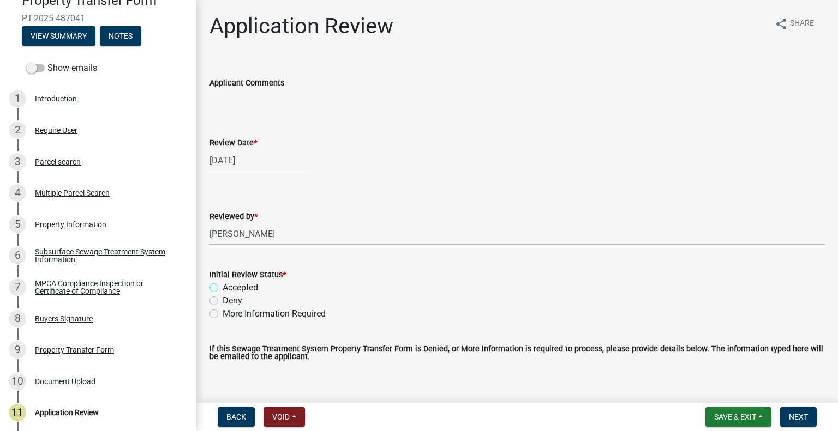
click at [230, 285] on input "Accepted" at bounding box center [226, 284] width 7 height 7
radio input "true"
click at [807, 419] on button "Next" at bounding box center [798, 417] width 37 height 20
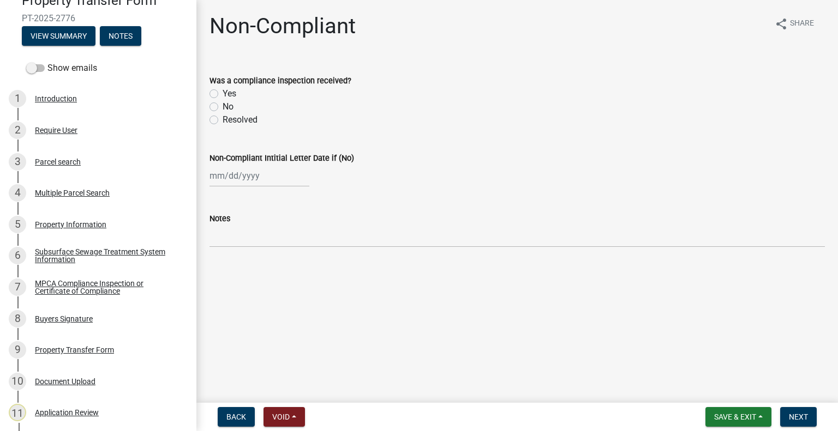
click at [223, 93] on label "Yes" at bounding box center [230, 93] width 14 height 13
click at [223, 93] on input "Yes" at bounding box center [226, 90] width 7 height 7
radio input "true"
click at [796, 410] on button "Next" at bounding box center [798, 417] width 37 height 20
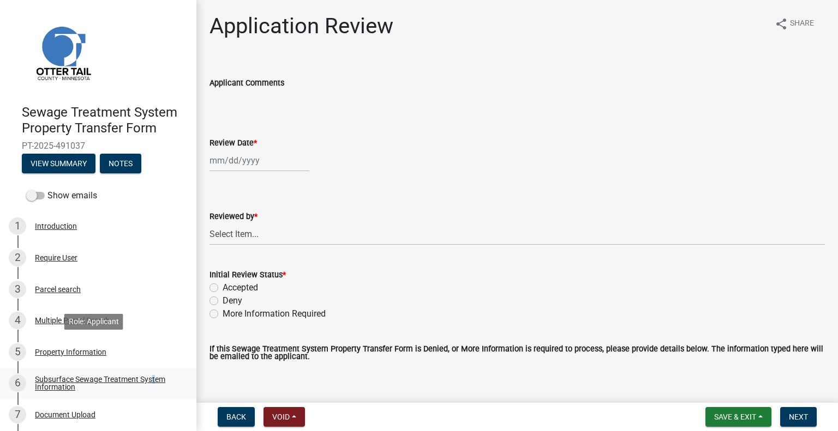
click at [151, 377] on div "Subsurface Sewage Treatment System Information" at bounding box center [107, 383] width 144 height 15
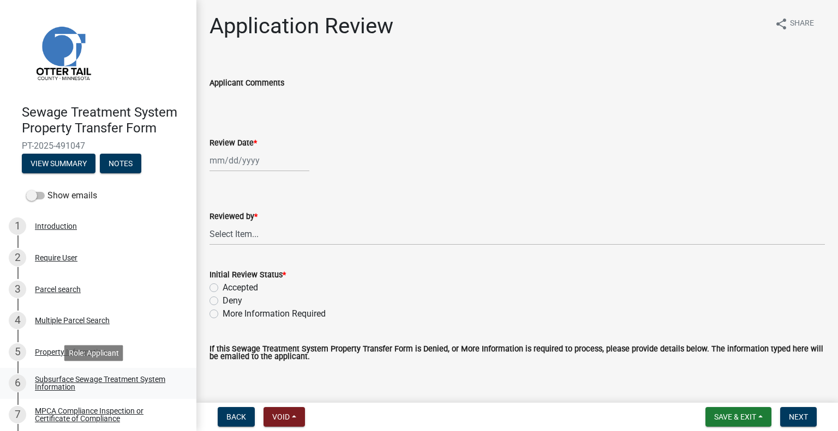
click at [153, 380] on div "Subsurface Sewage Treatment System Information" at bounding box center [107, 383] width 144 height 15
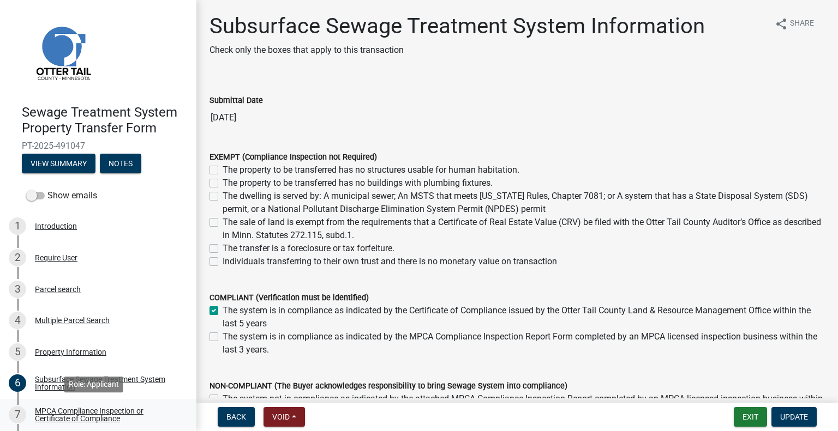
click at [123, 412] on div "MPCA Compliance Inspection or Certificate of Compliance" at bounding box center [107, 414] width 144 height 15
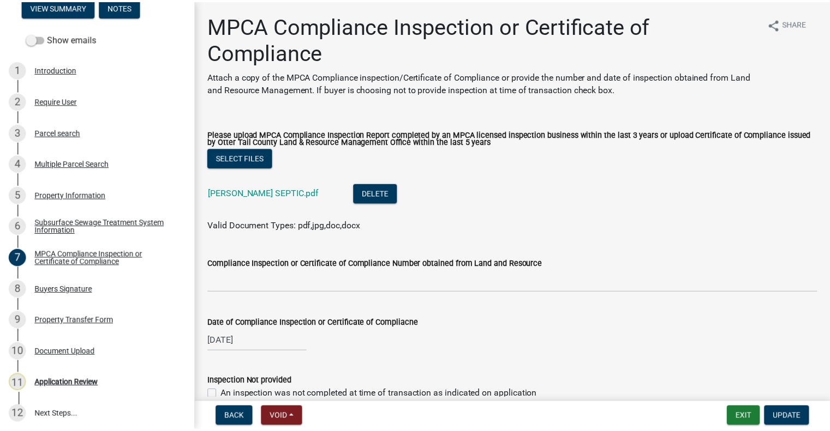
scroll to position [160, 0]
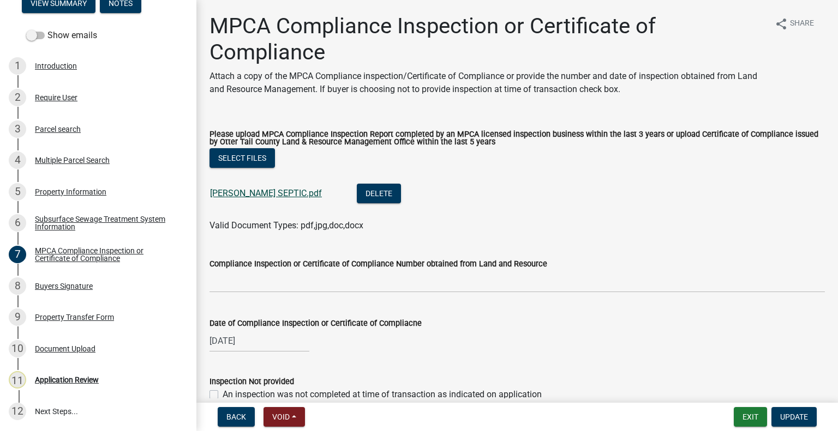
click at [241, 193] on link "[PERSON_NAME] SEPTIC.pdf" at bounding box center [266, 193] width 112 height 10
click at [79, 349] on div "Document Upload" at bounding box center [65, 349] width 61 height 8
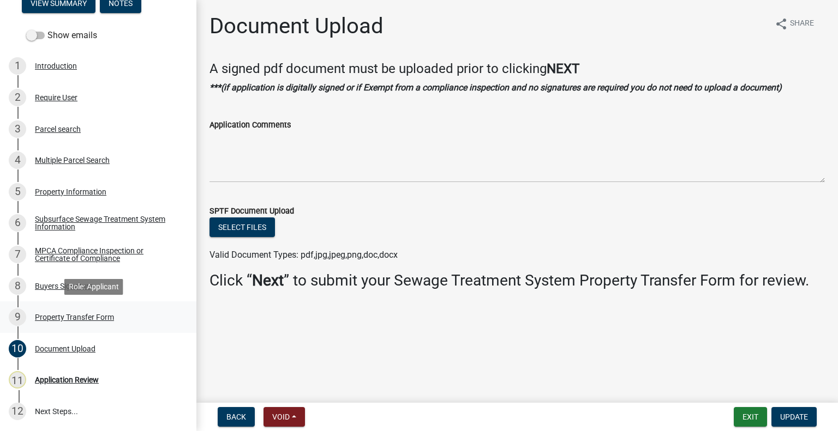
click at [86, 319] on div "Property Transfer Form" at bounding box center [74, 318] width 79 height 8
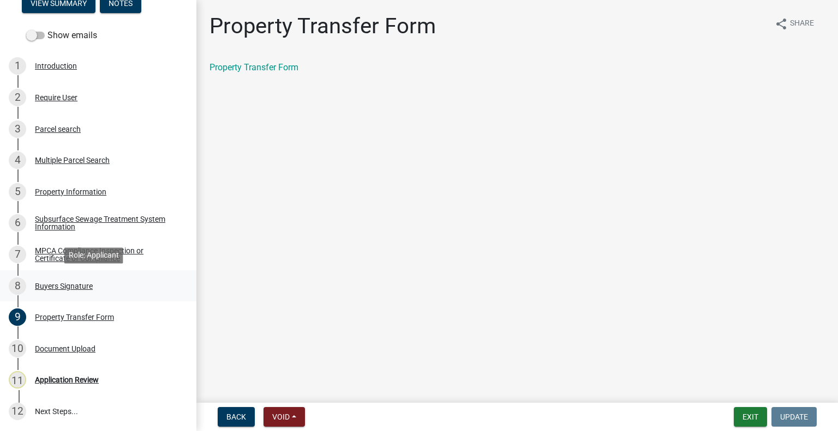
click at [76, 287] on div "Buyers Signature" at bounding box center [64, 287] width 58 height 8
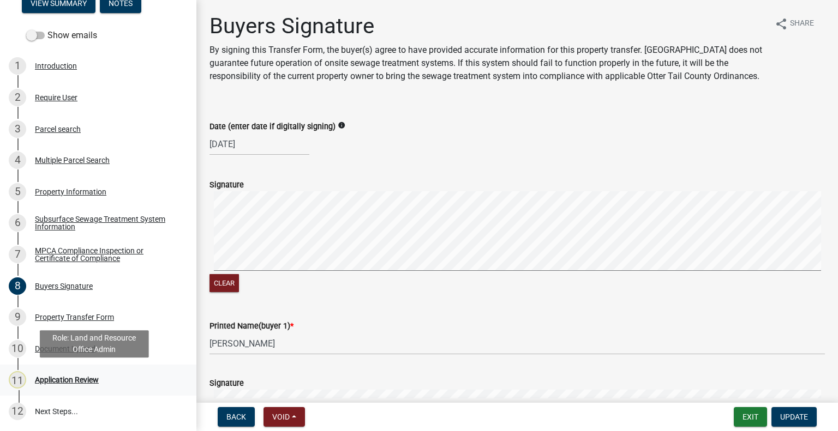
click at [92, 373] on div "11 Application Review" at bounding box center [94, 379] width 170 height 17
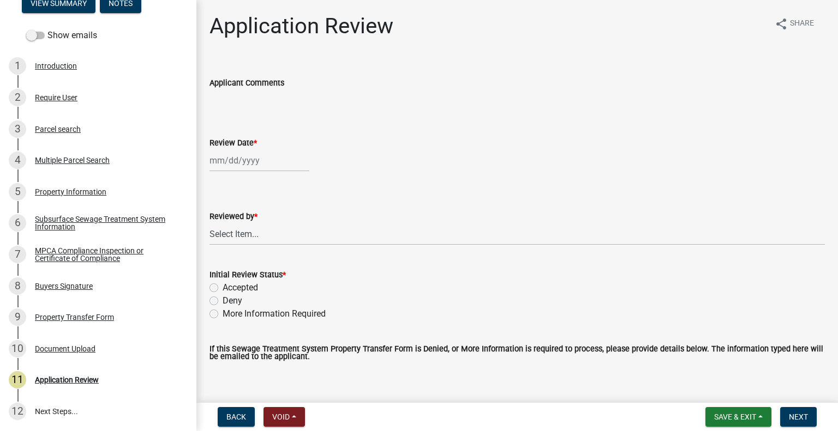
click at [237, 155] on div at bounding box center [259, 160] width 100 height 22
select select "10"
select select "2025"
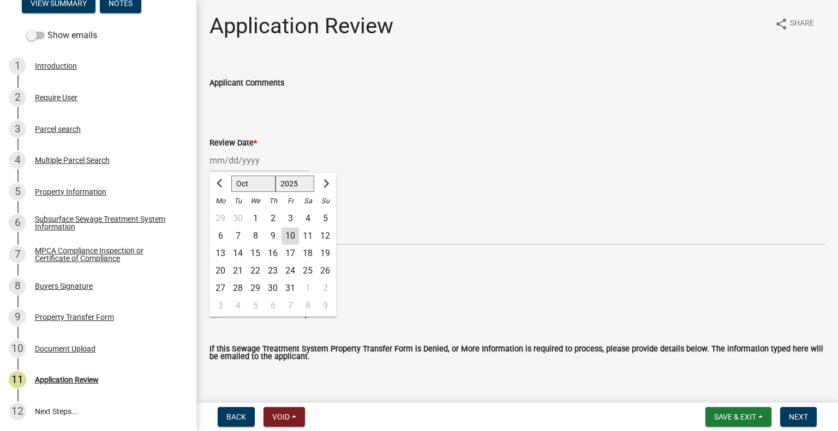
click at [287, 234] on div "10" at bounding box center [289, 235] width 17 height 17
type input "10/10/2025"
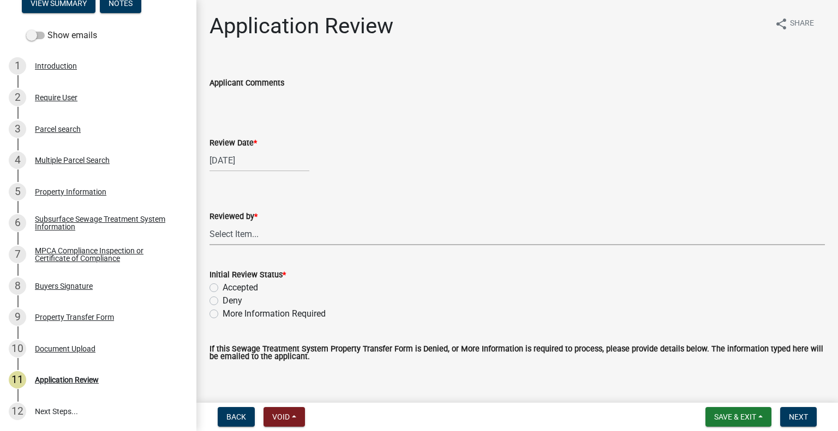
click at [287, 234] on select "Select Item... Alexis Newark Amy Busko Andrea Perales Brittany Tollefson Christ…" at bounding box center [516, 234] width 615 height 22
click at [209, 223] on select "Select Item... Alexis Newark Amy Busko Andrea Perales Brittany Tollefson Christ…" at bounding box center [516, 234] width 615 height 22
select select "2217fab6-25d2-4df2-8e35-18ddd05e0fe8"
click at [250, 290] on label "Accepted" at bounding box center [240, 287] width 35 height 13
click at [230, 289] on input "Accepted" at bounding box center [226, 284] width 7 height 7
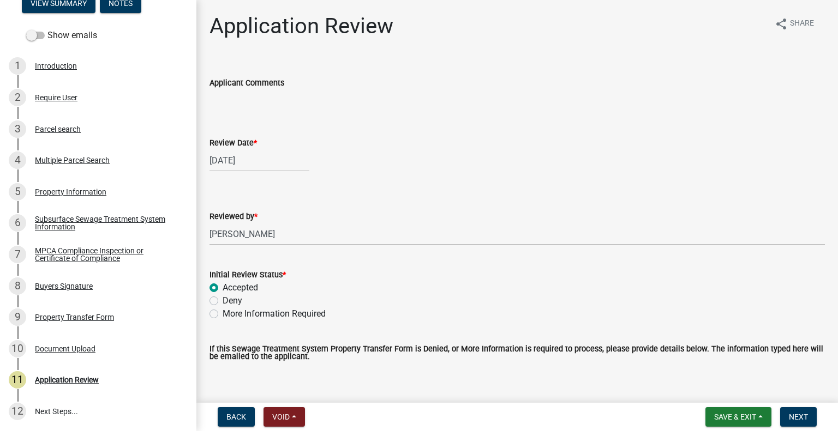
radio input "true"
click at [789, 407] on nav "Back Void Withdraw Lock Expire Void Save & Exit Save Save & Exit Next" at bounding box center [516, 417] width 641 height 28
click at [794, 410] on button "Next" at bounding box center [798, 417] width 37 height 20
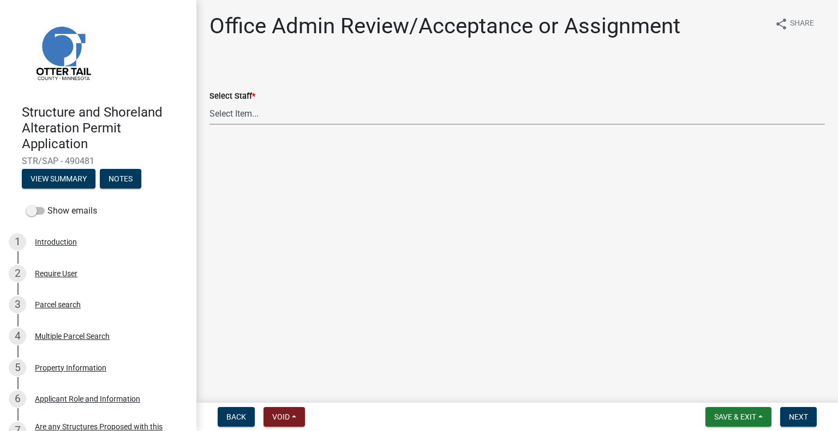
click at [284, 117] on select "Select Item... [PERSON_NAME] ([EMAIL_ADDRESS][DOMAIN_NAME]) [PERSON_NAME] ([EMA…" at bounding box center [516, 114] width 615 height 22
click at [209, 103] on select "Select Item... [PERSON_NAME] ([EMAIL_ADDRESS][DOMAIN_NAME]) [PERSON_NAME] ([EMA…" at bounding box center [516, 114] width 615 height 22
select select "587f38f5-c90e-4c12-9e10-d3e23909bbca"
click at [780, 413] on button "Next" at bounding box center [798, 417] width 37 height 20
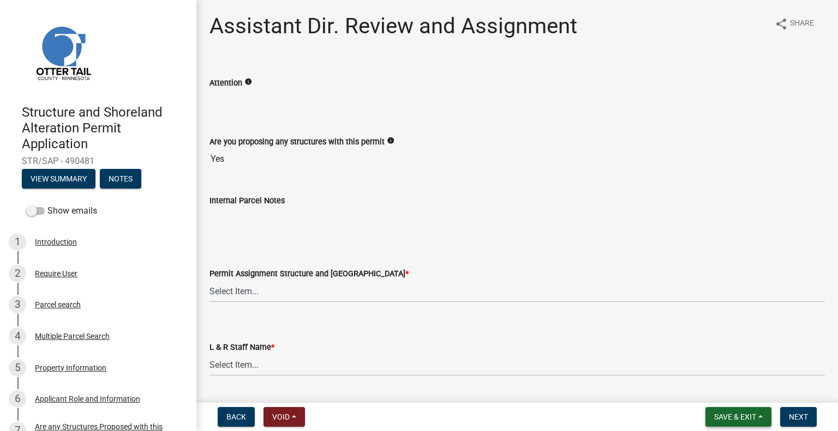
drag, startPoint x: 723, startPoint y: 420, endPoint x: 720, endPoint y: 410, distance: 10.6
click at [723, 420] on span "Save & Exit" at bounding box center [735, 417] width 42 height 9
click at [720, 387] on button "Save & Exit" at bounding box center [727, 389] width 87 height 26
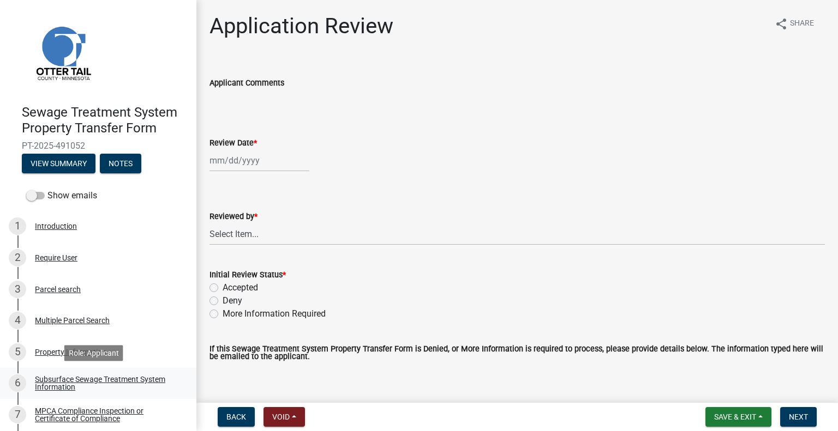
click at [133, 374] on link "6 Subsurface Sewage Treatment System Information" at bounding box center [98, 384] width 196 height 32
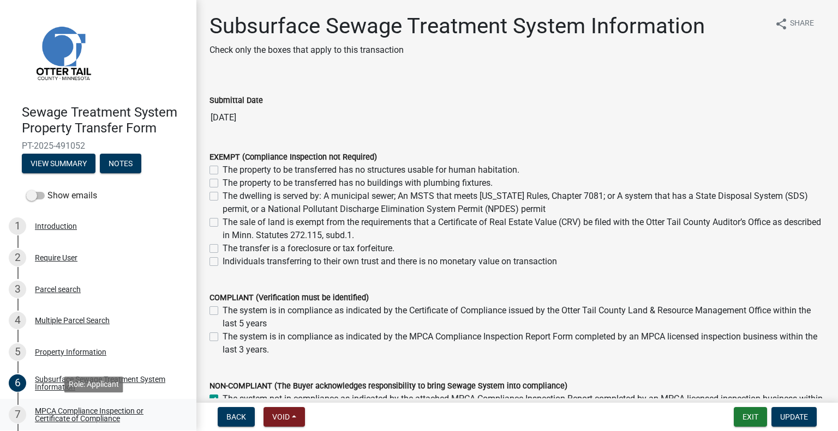
click at [140, 412] on div "MPCA Compliance Inspection or Certificate of Compliance" at bounding box center [107, 414] width 144 height 15
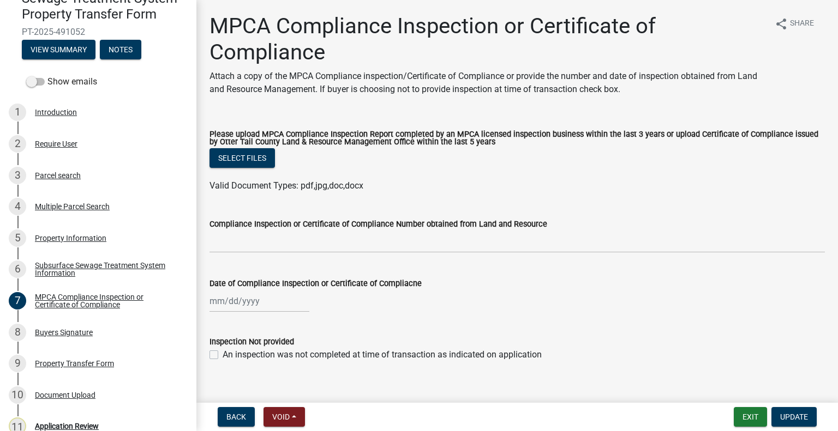
scroll to position [120, 0]
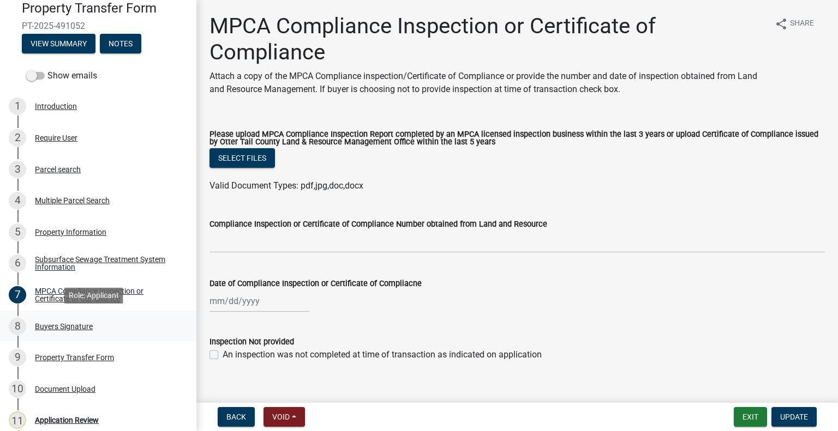
click at [97, 338] on link "8 Buyers Signature" at bounding box center [98, 327] width 196 height 32
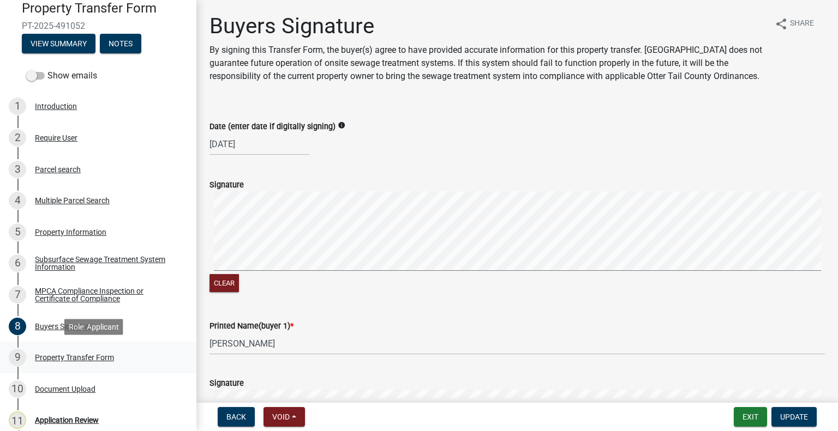
click at [96, 351] on div "9 Property Transfer Form" at bounding box center [94, 357] width 170 height 17
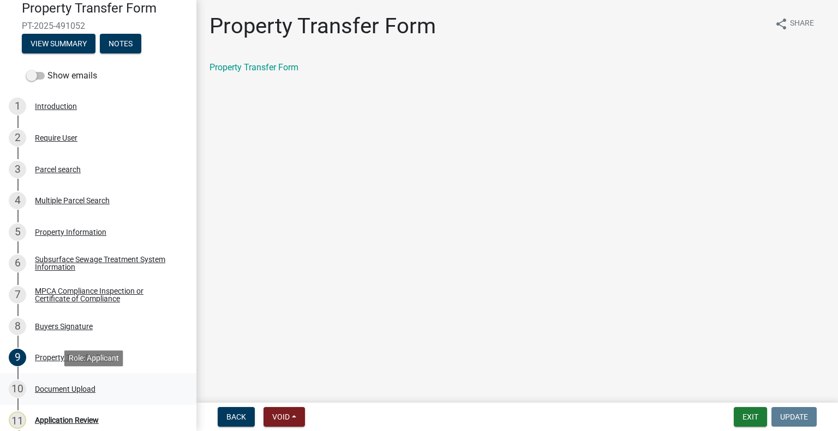
click at [100, 388] on div "10 Document Upload" at bounding box center [94, 389] width 170 height 17
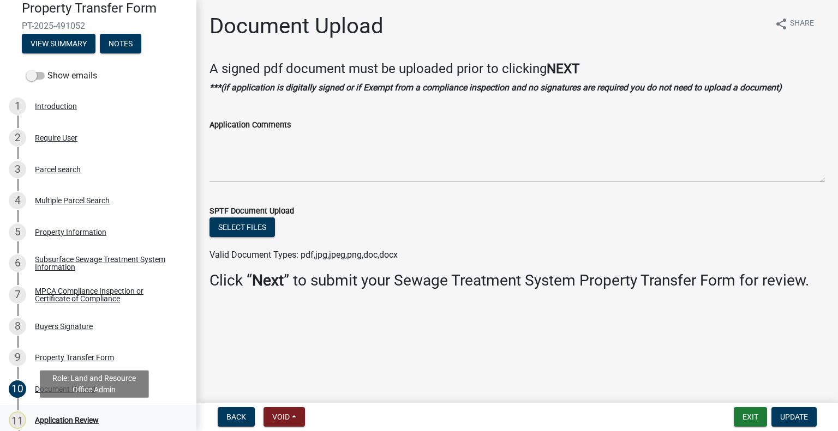
click at [101, 417] on div "11 Application Review" at bounding box center [94, 420] width 170 height 17
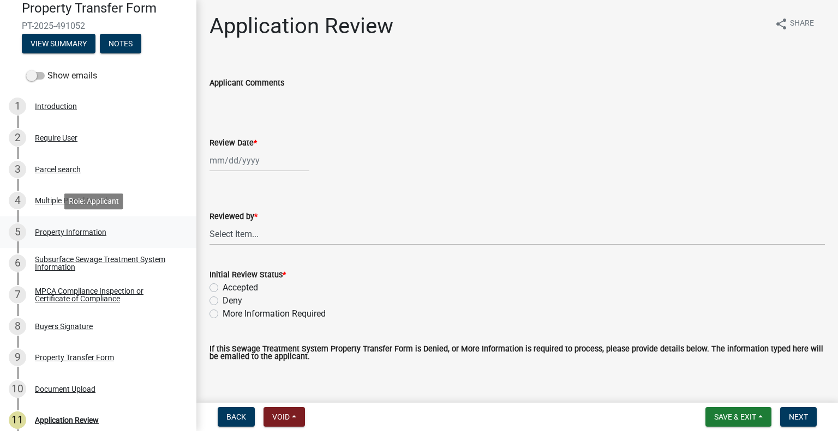
click at [68, 231] on div "Property Information" at bounding box center [70, 233] width 71 height 8
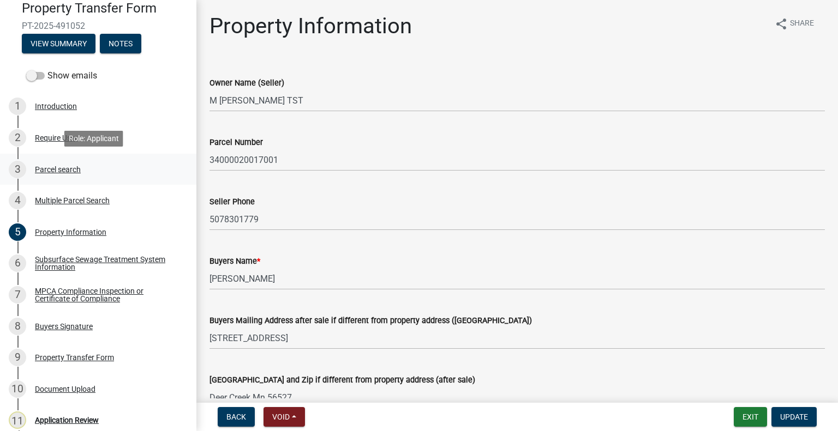
click at [78, 169] on div "Parcel search" at bounding box center [58, 170] width 46 height 8
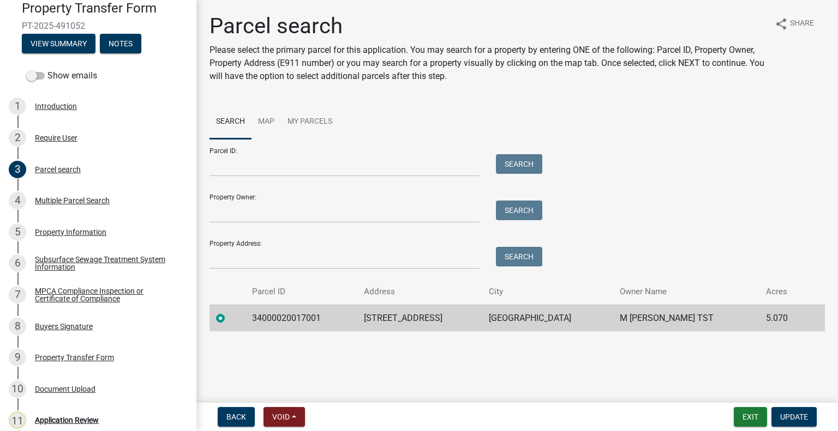
click at [301, 316] on td "34000020017001" at bounding box center [301, 318] width 112 height 27
click at [299, 318] on td "34000020017001" at bounding box center [301, 318] width 112 height 27
copy td "34000020017001"
drag, startPoint x: 117, startPoint y: 358, endPoint x: 116, endPoint y: 364, distance: 6.1
click at [116, 364] on div "9 Property Transfer Form" at bounding box center [94, 357] width 170 height 17
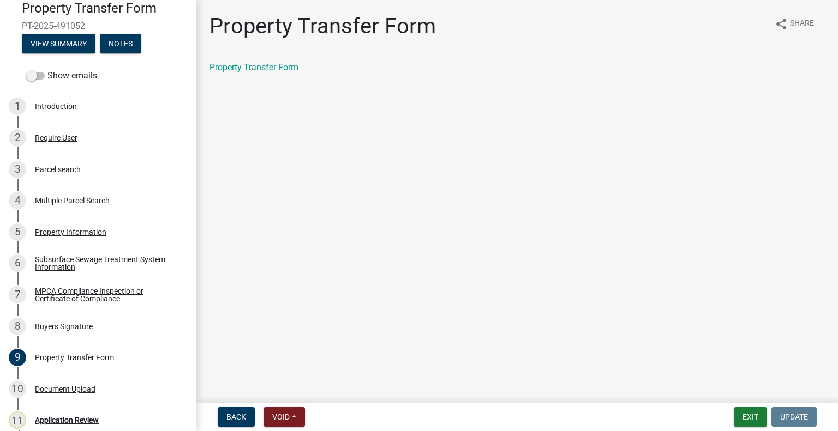
scroll to position [148, 0]
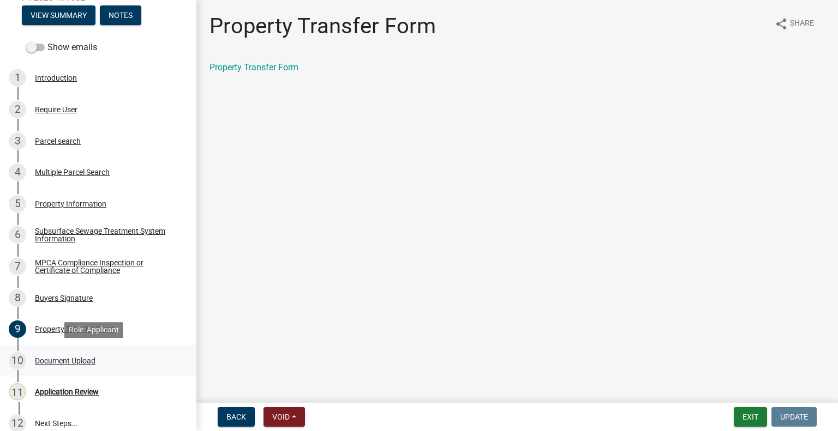
click at [87, 358] on div "Document Upload" at bounding box center [65, 361] width 61 height 8
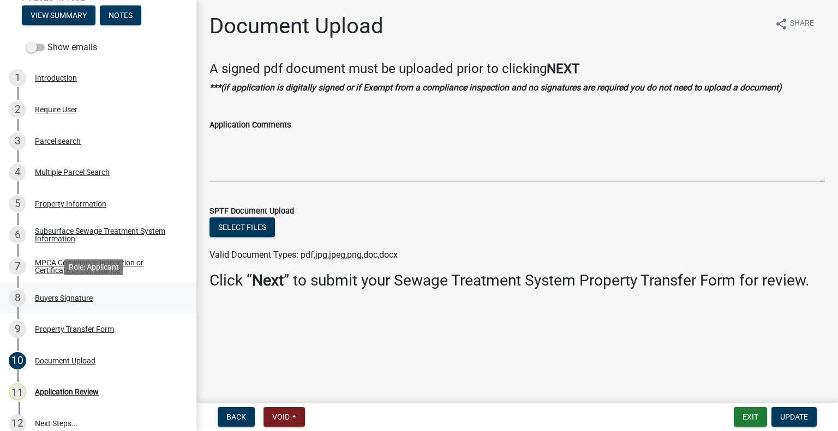
click at [77, 291] on div "8 Buyers Signature" at bounding box center [94, 298] width 170 height 17
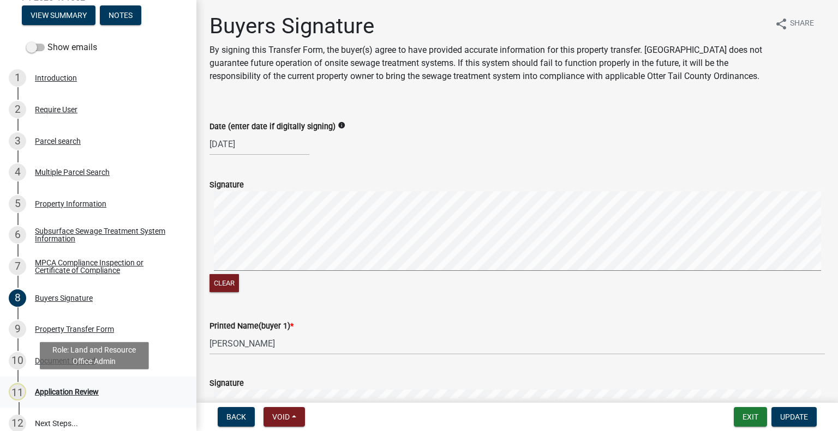
click at [88, 394] on div "Application Review" at bounding box center [67, 392] width 64 height 8
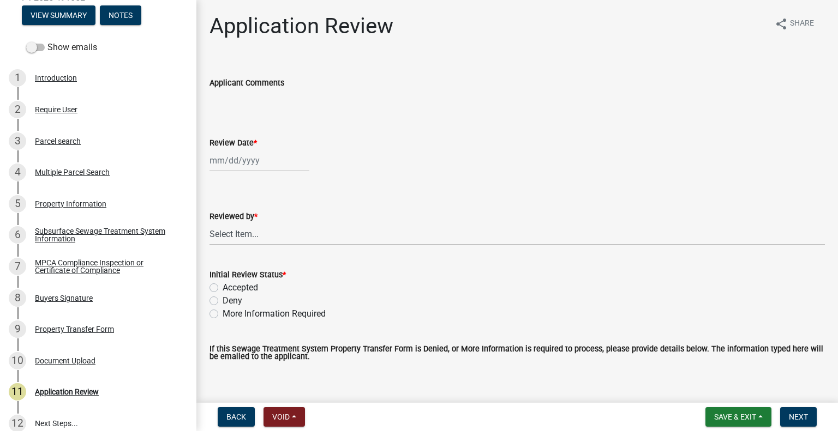
click at [236, 161] on div at bounding box center [259, 160] width 100 height 22
select select "10"
select select "2025"
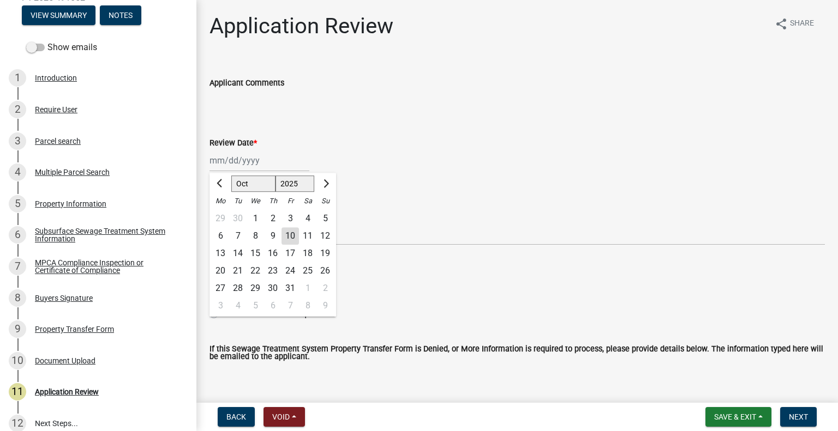
click at [288, 237] on div "10" at bounding box center [289, 235] width 17 height 17
type input "10/10/2025"
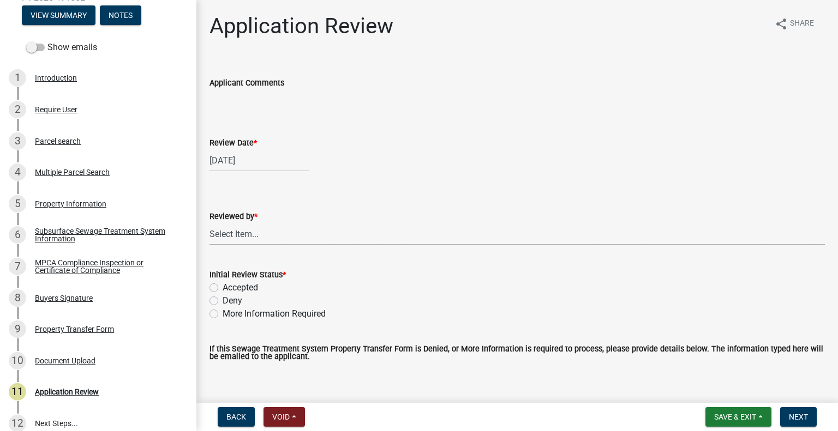
click at [285, 235] on select "Select Item... Alexis Newark Amy Busko Andrea Perales Brittany Tollefson Christ…" at bounding box center [516, 234] width 615 height 22
click at [209, 223] on select "Select Item... Alexis Newark Amy Busko Andrea Perales Brittany Tollefson Christ…" at bounding box center [516, 234] width 615 height 22
select select "2217fab6-25d2-4df2-8e35-18ddd05e0fe8"
click at [274, 315] on label "More Information Required" at bounding box center [274, 314] width 103 height 13
click at [230, 315] on input "More Information Required" at bounding box center [226, 311] width 7 height 7
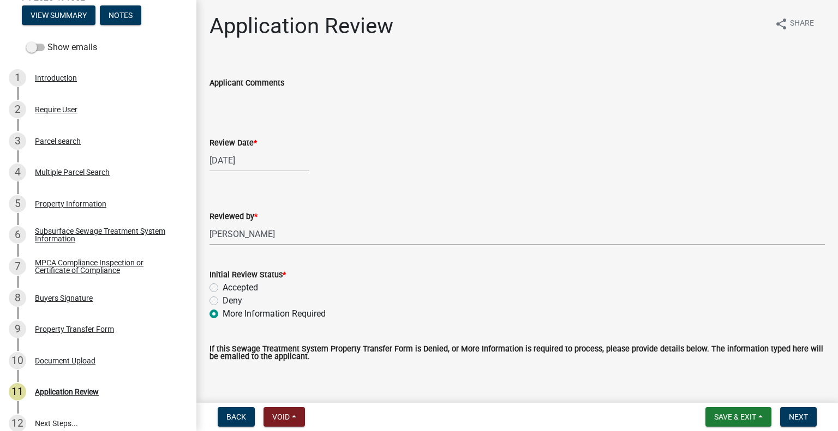
radio input "true"
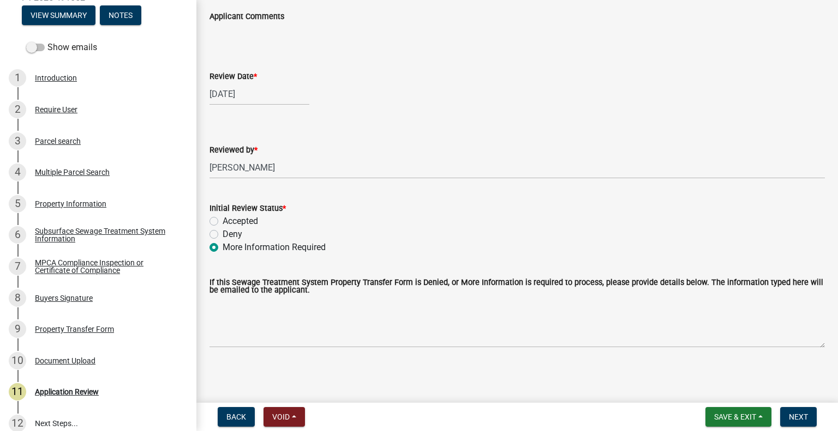
scroll to position [67, 0]
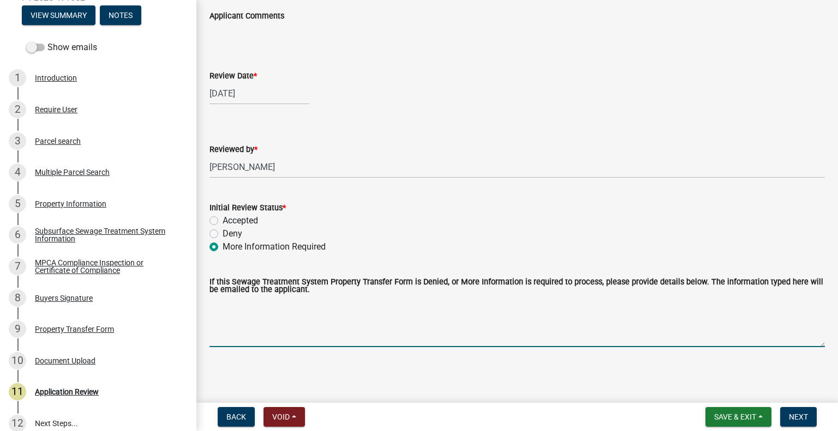
click at [309, 339] on textarea "If this Sewage Treatment System Property Transfer Form is Denied, or More Infor…" at bounding box center [516, 321] width 615 height 51
drag, startPoint x: 290, startPoint y: 297, endPoint x: 298, endPoint y: 298, distance: 8.3
click at [293, 297] on textarea "Need buyers signiture" at bounding box center [516, 321] width 615 height 51
click at [282, 303] on textarea "Need buyers signiture" at bounding box center [516, 321] width 615 height 51
type textarea "Need buyers signature"
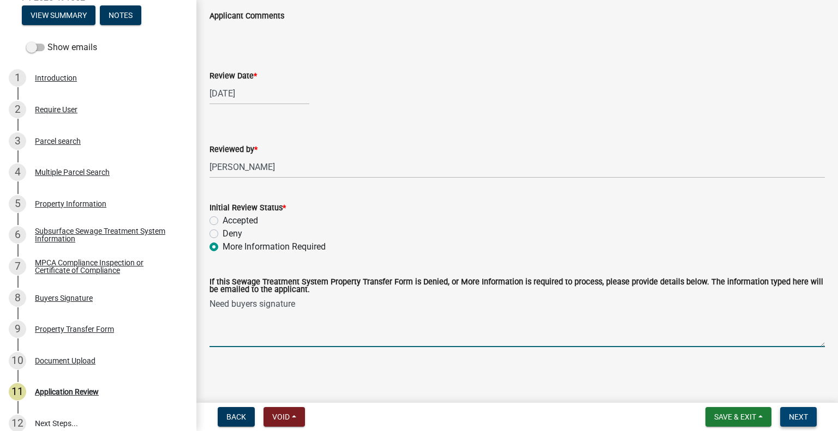
click at [796, 421] on span "Next" at bounding box center [798, 417] width 19 height 9
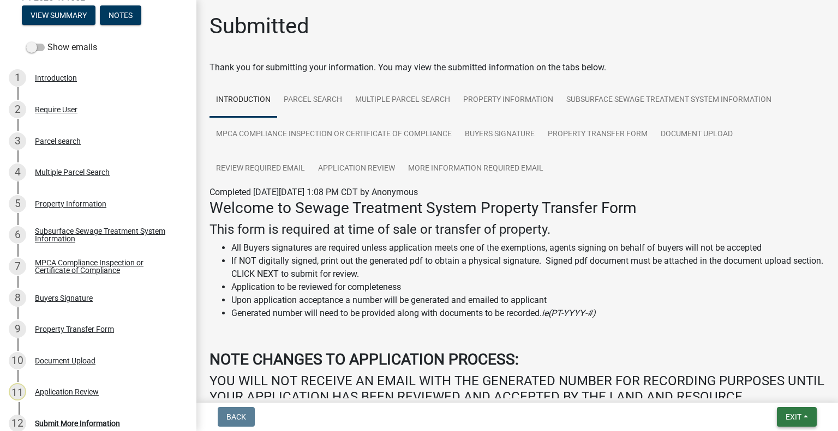
click at [785, 412] on button "Exit" at bounding box center [797, 417] width 40 height 20
click at [782, 397] on button "Save & Exit" at bounding box center [773, 389] width 87 height 26
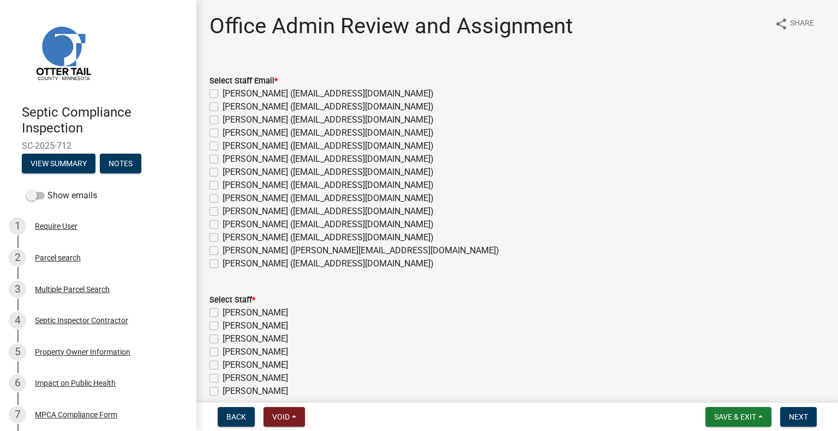
click at [254, 183] on label "[PERSON_NAME] ([EMAIL_ADDRESS][DOMAIN_NAME])" at bounding box center [328, 185] width 211 height 13
click at [230, 183] on input "[PERSON_NAME] ([EMAIL_ADDRESS][DOMAIN_NAME])" at bounding box center [226, 182] width 7 height 7
checkbox input "true"
checkbox input "false"
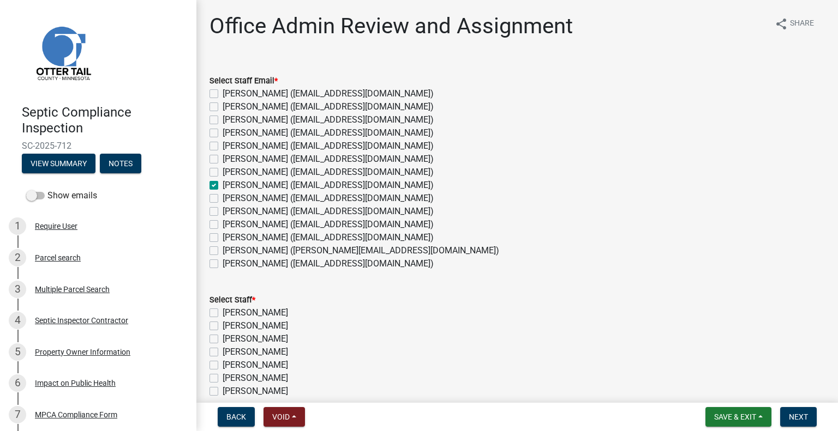
checkbox input "false"
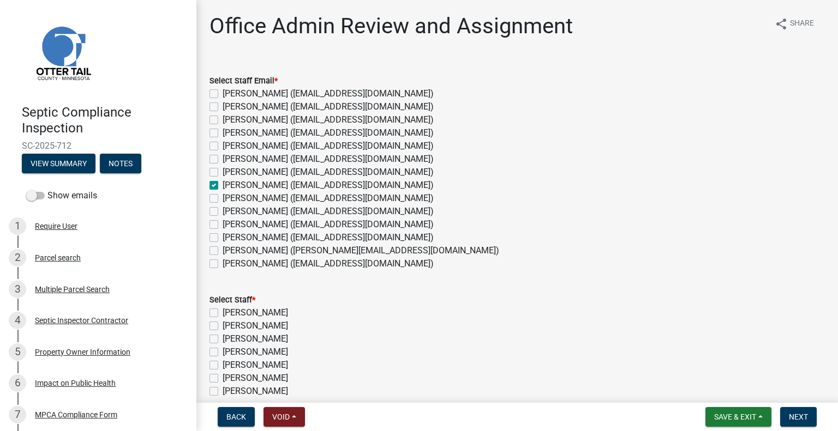
checkbox input "true"
checkbox input "false"
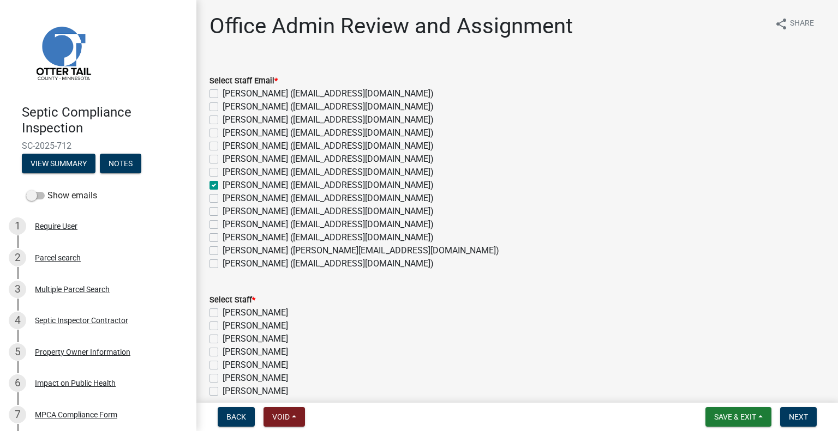
checkbox input "false"
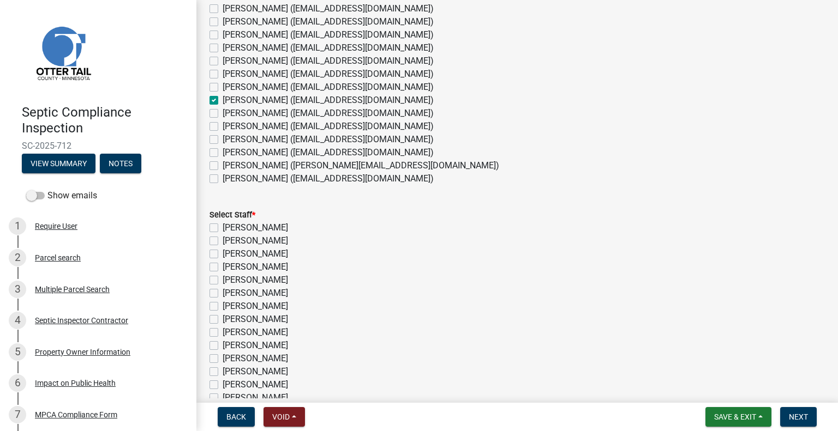
scroll to position [109, 0]
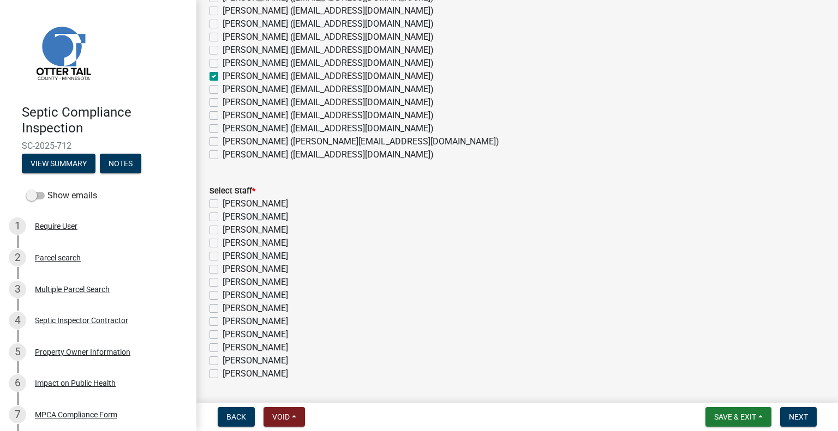
click at [269, 293] on label "[PERSON_NAME]" at bounding box center [255, 295] width 65 height 13
click at [230, 293] on input "[PERSON_NAME]" at bounding box center [226, 292] width 7 height 7
checkbox input "true"
checkbox input "false"
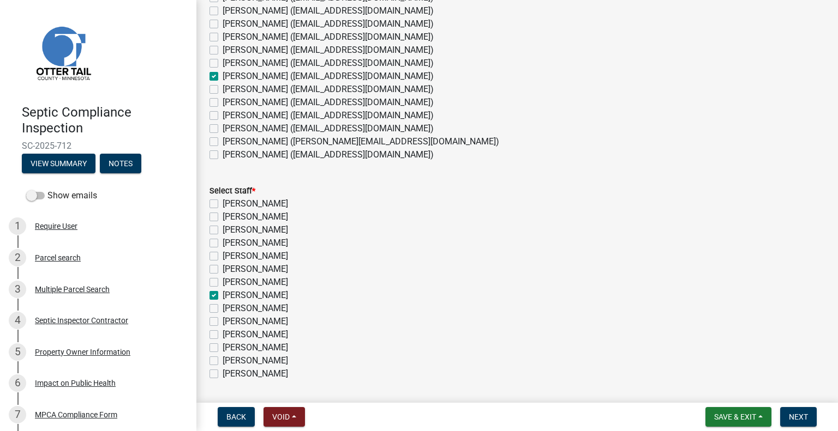
checkbox input "false"
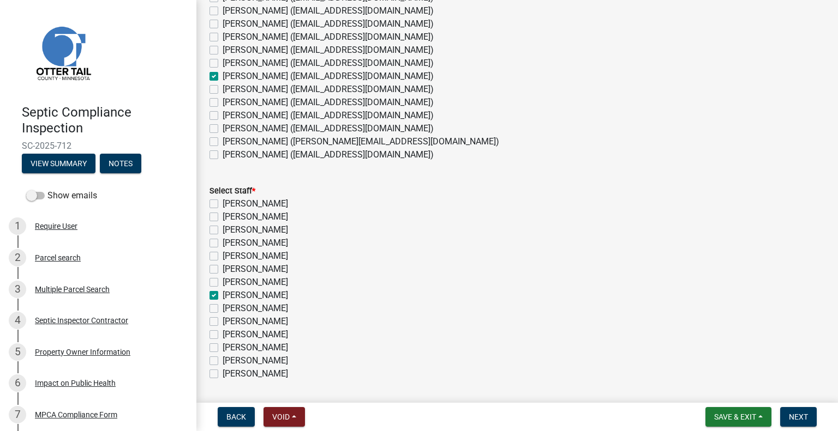
checkbox input "true"
checkbox input "false"
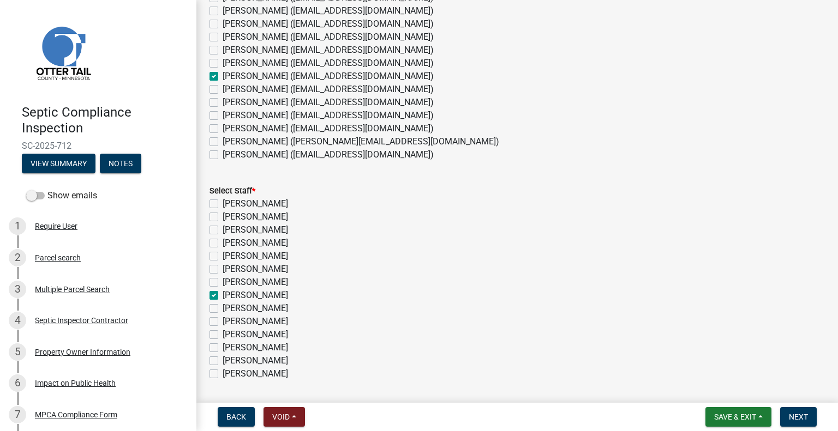
checkbox input "false"
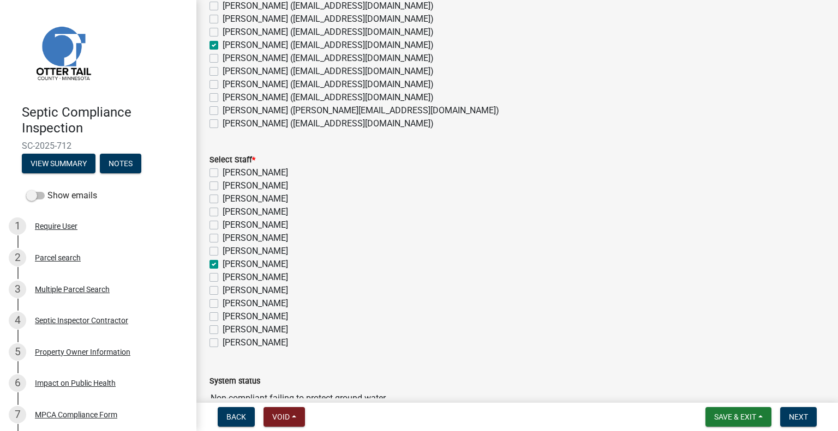
scroll to position [125, 0]
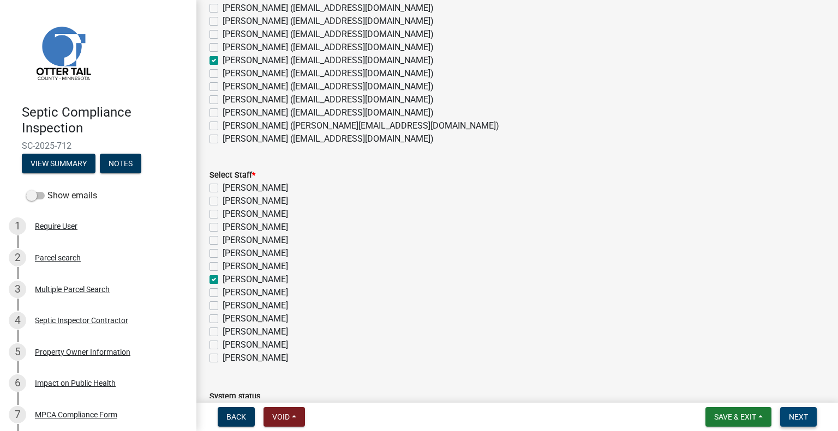
click at [808, 423] on button "Next" at bounding box center [798, 417] width 37 height 20
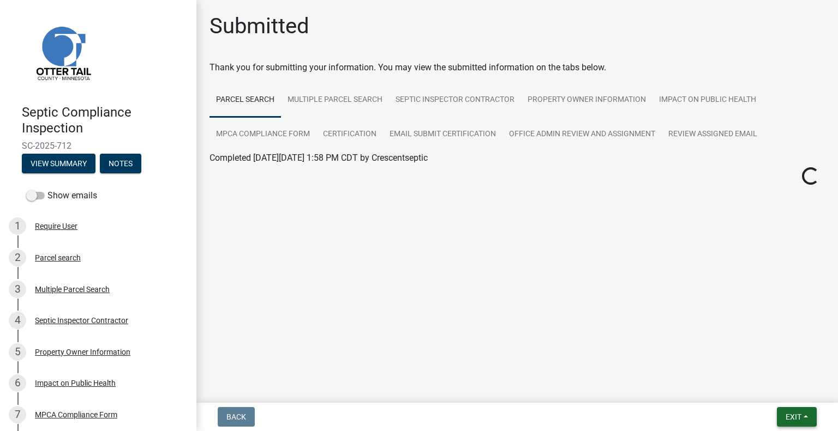
click at [779, 416] on button "Exit" at bounding box center [797, 417] width 40 height 20
click at [765, 393] on button "Save & Exit" at bounding box center [773, 389] width 87 height 26
